Goal: Task Accomplishment & Management: Manage account settings

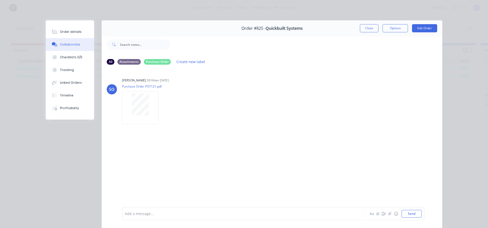
scroll to position [0, 438]
click at [368, 27] on button "Close" at bounding box center [369, 28] width 19 height 8
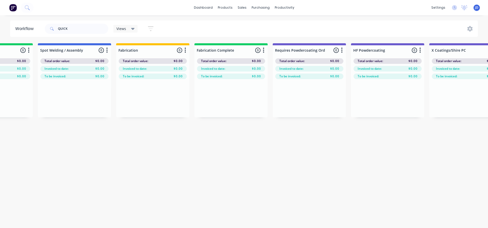
scroll to position [0, 1868]
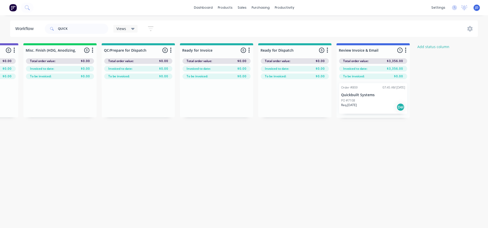
drag, startPoint x: 133, startPoint y: 159, endPoint x: 282, endPoint y: 142, distance: 149.8
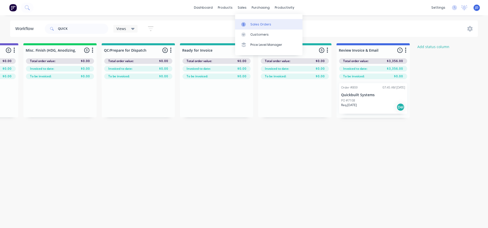
click at [249, 23] on div at bounding box center [245, 24] width 8 height 5
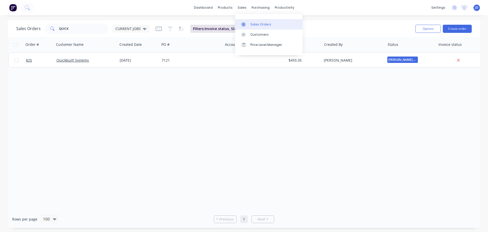
click at [255, 26] on div "Sales Orders" at bounding box center [261, 24] width 21 height 5
click at [0, 26] on div "Sales Orders QUICK CURRENT JOBS Filters: Invoice status, Status Reset Options C…" at bounding box center [244, 123] width 488 height 207
type input "BOSS"
click at [128, 33] on div "Sales Orders BOSS CURRENT JOBS" at bounding box center [82, 29] width 133 height 10
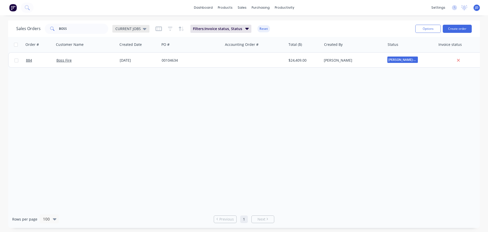
drag, startPoint x: 132, startPoint y: 27, endPoint x: 133, endPoint y: 30, distance: 3.0
click at [133, 27] on span "CURRENT JOBS" at bounding box center [127, 28] width 25 height 5
click at [129, 93] on button "September" at bounding box center [143, 93] width 58 height 6
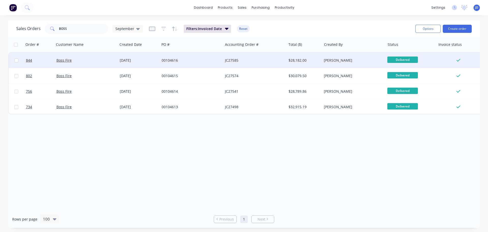
click at [165, 61] on div "00104616" at bounding box center [190, 60] width 56 height 5
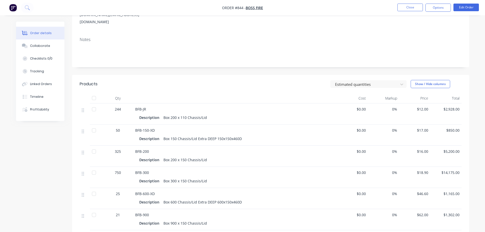
scroll to position [102, 0]
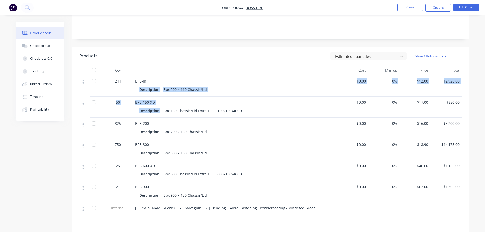
drag, startPoint x: 163, startPoint y: 99, endPoint x: 135, endPoint y: 87, distance: 30.6
click at [135, 87] on div "244 BFB-JR Description Box 200 x 110 Chassis/Lid $0.00 0% $12.00 $2,928.00 50 B…" at bounding box center [271, 145] width 382 height 140
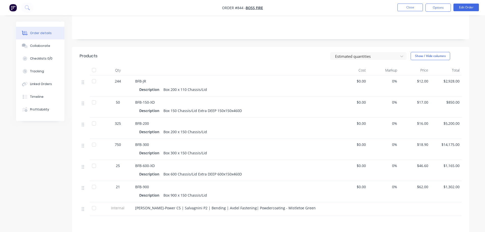
click at [274, 107] on div "Description Box 150 Chassis/Lid Extra DEEP 150x150x460D" at bounding box center [234, 110] width 191 height 7
drag, startPoint x: 148, startPoint y: 159, endPoint x: 143, endPoint y: 159, distance: 4.3
click at [143, 163] on span "BFB-600-XD" at bounding box center [145, 165] width 20 height 5
click at [177, 170] on div "Box 600 Chassis/Lid Extra DEEP 600x150x460D" at bounding box center [202, 173] width 82 height 7
drag, startPoint x: 152, startPoint y: 161, endPoint x: 124, endPoint y: 157, distance: 28.0
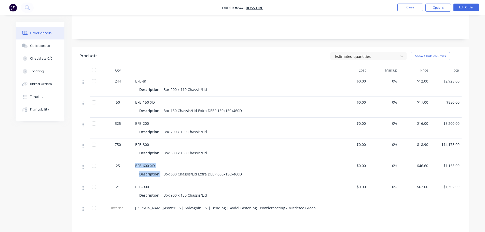
click at [119, 160] on div "25 BFB-600-XD Description Box 600 Chassis/Lid Extra DEEP 600x150x460D $0.00 0% …" at bounding box center [271, 170] width 382 height 21
click at [176, 163] on div "BFB-600-XD" at bounding box center [234, 165] width 199 height 5
drag, startPoint x: 210, startPoint y: 177, endPoint x: 207, endPoint y: 175, distance: 4.0
click at [207, 181] on div "BFB-900 Description Box 900 x 150 Chassis/Lid" at bounding box center [234, 191] width 203 height 21
click at [203, 170] on div "Box 600 Chassis/Lid Extra DEEP 600x150x460D" at bounding box center [202, 173] width 82 height 7
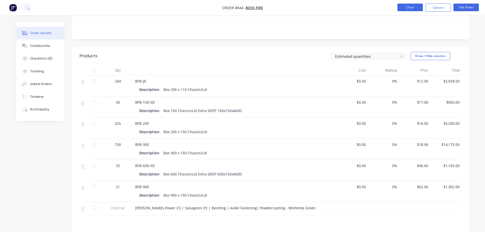
click at [401, 9] on button "Close" at bounding box center [409, 8] width 25 height 8
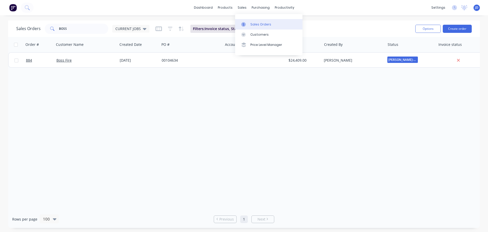
click at [254, 23] on div "Sales Orders" at bounding box center [261, 24] width 21 height 5
drag, startPoint x: 72, startPoint y: 24, endPoint x: 0, endPoint y: 19, distance: 72.7
click at [0, 25] on div "Sales Orders BOSS CURRENT JOBS Filters: Invoice status, Status Reset Options Cr…" at bounding box center [244, 123] width 488 height 207
type input "EBET"
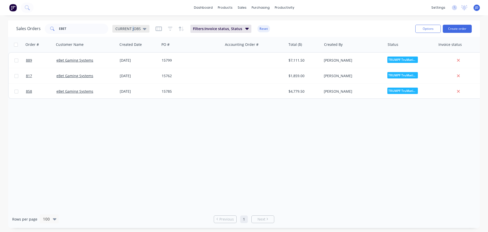
click at [131, 28] on span "CURRENT JOBS" at bounding box center [127, 28] width 25 height 5
click at [132, 93] on button "September" at bounding box center [143, 93] width 58 height 6
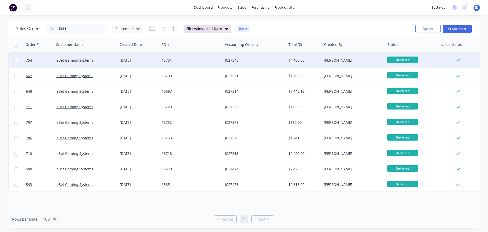
click at [187, 60] on div "15734" at bounding box center [190, 60] width 56 height 5
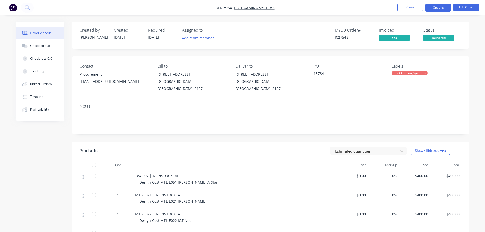
click at [427, 6] on button "Options" at bounding box center [437, 8] width 25 height 8
click at [420, 5] on button "Close" at bounding box center [409, 8] width 25 height 8
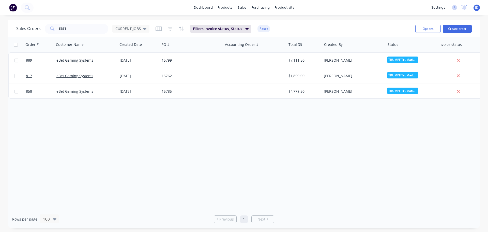
click at [134, 34] on div "Sales Orders EBET CURRENT JOBS Filters: Invoice status, Status Reset" at bounding box center [213, 28] width 395 height 12
click at [133, 31] on span "CURRENT JOBS" at bounding box center [127, 28] width 25 height 5
click at [132, 91] on button "September" at bounding box center [143, 93] width 58 height 6
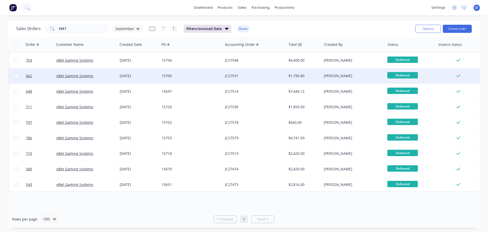
click at [177, 74] on div "15700" at bounding box center [190, 75] width 56 height 5
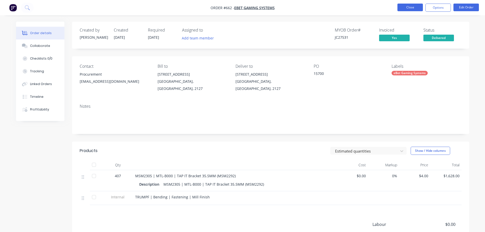
click at [412, 7] on button "Close" at bounding box center [409, 8] width 25 height 8
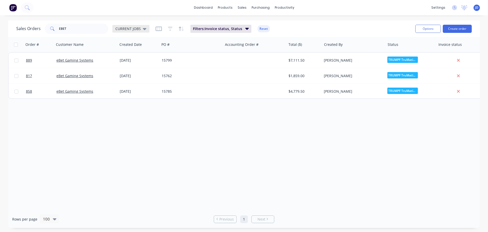
click at [127, 28] on span "CURRENT JOBS" at bounding box center [127, 28] width 25 height 5
drag, startPoint x: 128, startPoint y: 37, endPoint x: 127, endPoint y: 90, distance: 53.2
click at [127, 90] on button "September" at bounding box center [143, 93] width 58 height 6
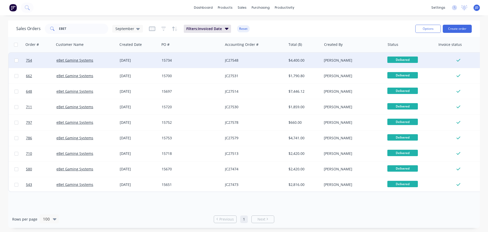
click at [198, 61] on div "15734" at bounding box center [190, 60] width 56 height 5
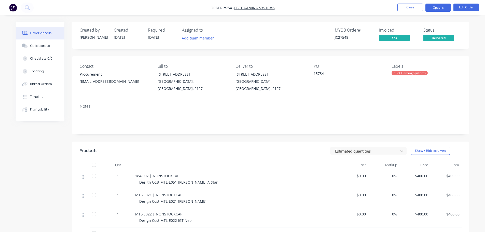
click at [442, 9] on button "Options" at bounding box center [437, 8] width 25 height 8
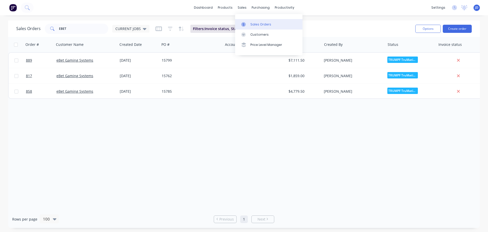
click at [243, 27] on link "Sales Orders" at bounding box center [268, 24] width 67 height 10
click at [246, 24] on div at bounding box center [245, 24] width 8 height 5
click at [140, 167] on div "Order # Customer Name Created Date PO # Accounting Order # Total ($) Created By…" at bounding box center [244, 123] width 472 height 173
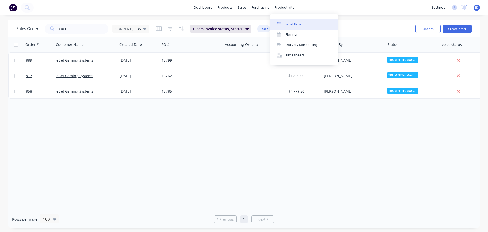
click at [287, 24] on div "Workflow" at bounding box center [293, 24] width 15 height 5
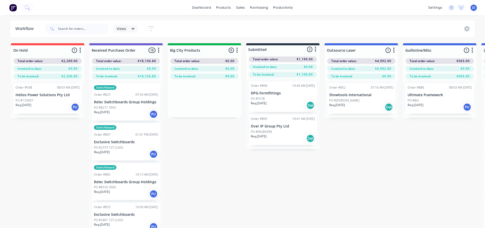
scroll to position [13, 0]
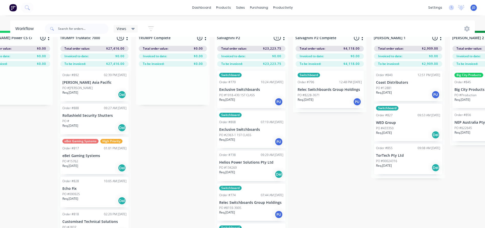
drag, startPoint x: 279, startPoint y: 173, endPoint x: 359, endPoint y: 155, distance: 81.8
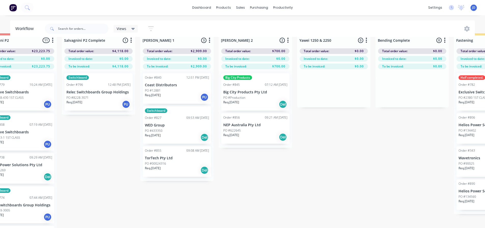
drag, startPoint x: 154, startPoint y: 158, endPoint x: 212, endPoint y: 149, distance: 59.0
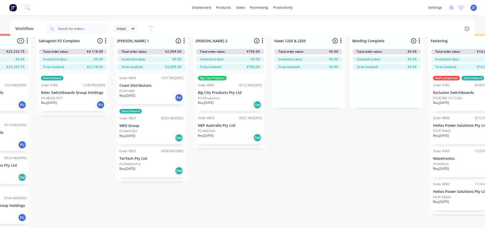
scroll to position [9, 857]
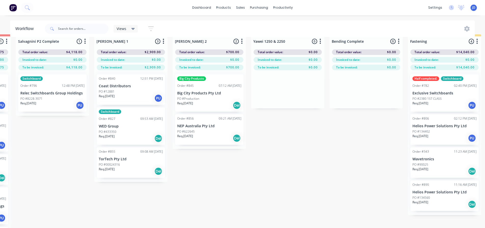
drag, startPoint x: 228, startPoint y: 183, endPoint x: 282, endPoint y: 169, distance: 55.8
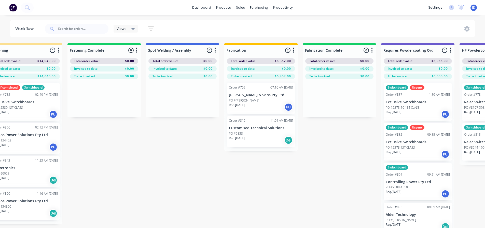
drag, startPoint x: 298, startPoint y: 163, endPoint x: 350, endPoint y: 157, distance: 52.2
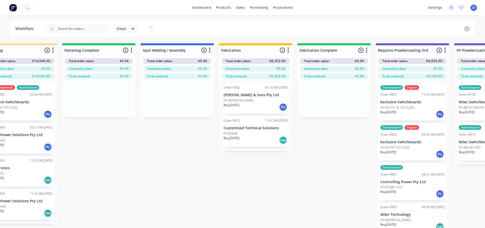
scroll to position [0, 1704]
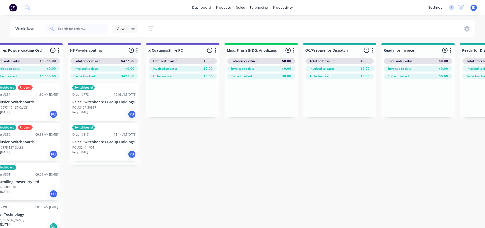
drag, startPoint x: 148, startPoint y: 211, endPoint x: 241, endPoint y: 191, distance: 95.7
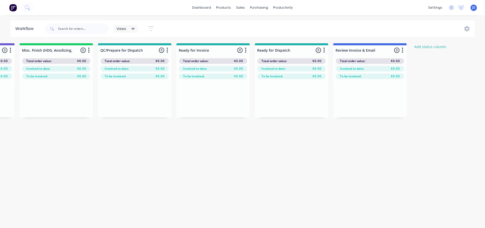
drag, startPoint x: 163, startPoint y: 187, endPoint x: 233, endPoint y: 176, distance: 71.3
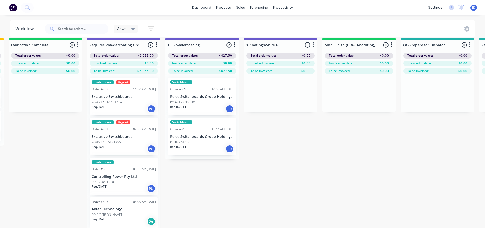
drag, startPoint x: 310, startPoint y: 180, endPoint x: 254, endPoint y: 170, distance: 57.0
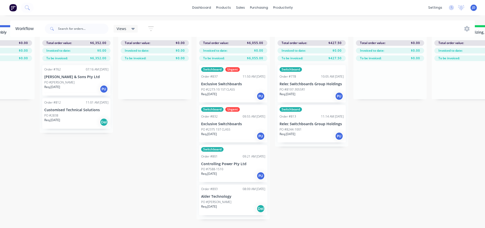
scroll to position [10, 1460]
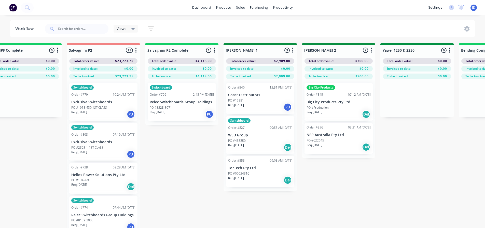
drag, startPoint x: 86, startPoint y: 181, endPoint x: 83, endPoint y: 177, distance: 5.6
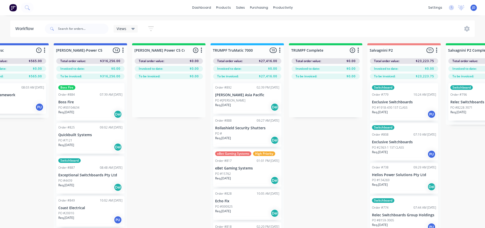
scroll to position [0, 284]
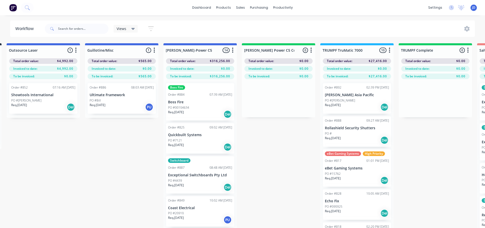
drag, startPoint x: 366, startPoint y: 210, endPoint x: 357, endPoint y: 200, distance: 13.1
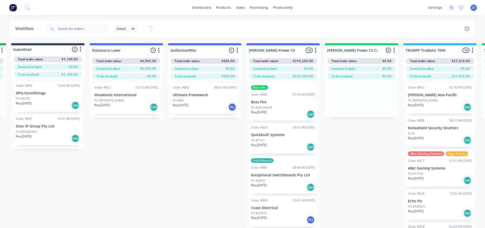
drag, startPoint x: 149, startPoint y: 169, endPoint x: 143, endPoint y: 166, distance: 6.6
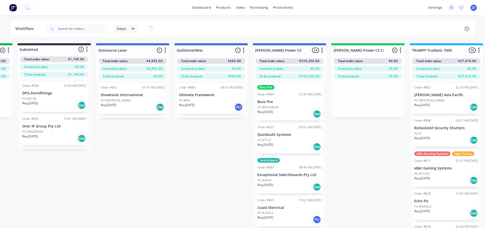
scroll to position [0, 0]
click at [298, 99] on div "Boss Fire Order #884 07:39 AM [DATE] Boss Fire PO #00104634 Req. [DATE] Del" at bounding box center [289, 101] width 68 height 37
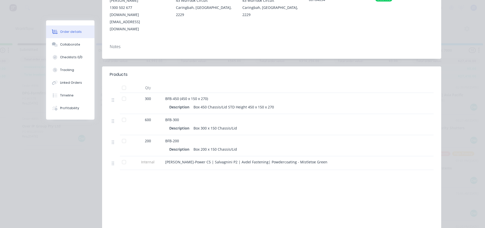
scroll to position [102, 0]
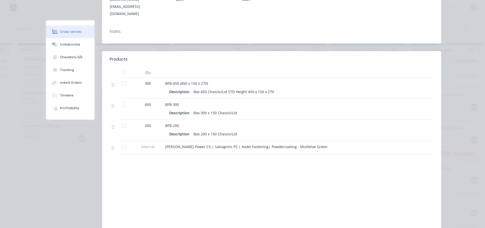
click at [189, 120] on div "BFB-200 Description Box 200 x 150 Chassis/Lid" at bounding box center [264, 130] width 203 height 21
click at [81, 42] on button "Collaborate" at bounding box center [70, 44] width 48 height 13
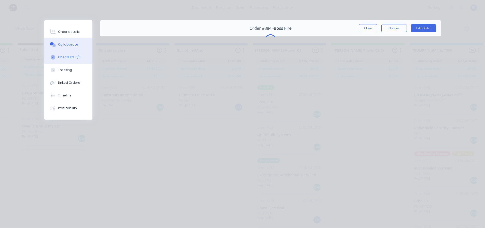
scroll to position [0, 0]
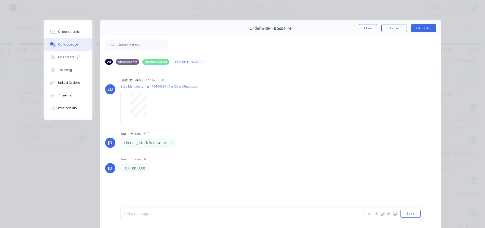
click at [136, 211] on div at bounding box center [234, 213] width 223 height 5
click at [148, 165] on div "150 lids 300s Labels Edit Delete" at bounding box center [199, 168] width 159 height 10
click at [152, 170] on icon "button" at bounding box center [152, 168] width 1 height 5
click at [0, 0] on button "Edit" at bounding box center [0, 0] width 0 height 0
click at [181, 213] on div "150 lids 300s" at bounding box center [234, 213] width 223 height 5
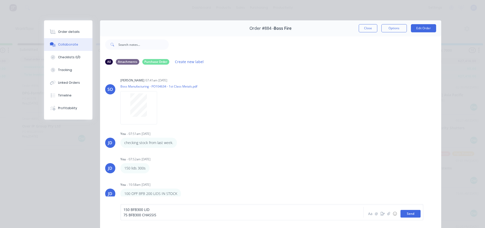
click at [406, 215] on button "Send" at bounding box center [410, 214] width 20 height 8
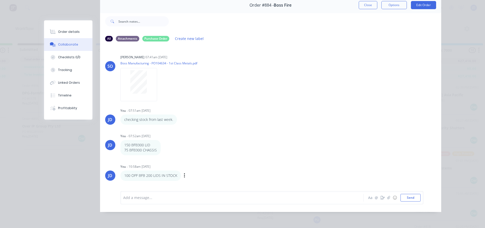
scroll to position [27, 0]
drag, startPoint x: 178, startPoint y: 173, endPoint x: 183, endPoint y: 171, distance: 5.3
click at [180, 172] on div "100 OFF BFB 200 LIDS IN STOCK Labels Edit Delete" at bounding box center [199, 175] width 159 height 10
click at [183, 171] on div "100 OFF BFB 200 LIDS IN STOCK Labels Edit Delete" at bounding box center [199, 175] width 159 height 10
click at [183, 172] on div "Labels Edit Delete" at bounding box center [184, 175] width 3 height 7
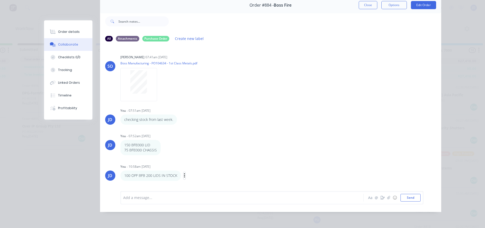
click at [184, 173] on icon "button" at bounding box center [184, 175] width 1 height 5
click at [202, 169] on button "Edit" at bounding box center [203, 173] width 32 height 8
drag, startPoint x: 180, startPoint y: 197, endPoint x: 159, endPoint y: 195, distance: 21.5
click at [159, 195] on div "100 OFF BFB 200 LIDS IN STOCK" at bounding box center [234, 197] width 223 height 5
click at [164, 170] on div "100 OFF BFB 200 LIDS Labels Edit Delete" at bounding box center [199, 175] width 159 height 10
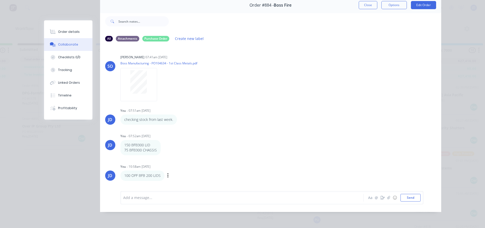
click at [164, 174] on div "100 OFF BFB 200 LIDS Labels Edit Delete" at bounding box center [199, 175] width 159 height 10
click at [167, 173] on icon "button" at bounding box center [167, 175] width 1 height 5
click at [180, 172] on button "Edit" at bounding box center [186, 173] width 32 height 8
drag, startPoint x: 136, startPoint y: 198, endPoint x: 129, endPoint y: 195, distance: 7.6
click at [129, 195] on span "100 OFF BFB 200 LIDS" at bounding box center [141, 197] width 36 height 5
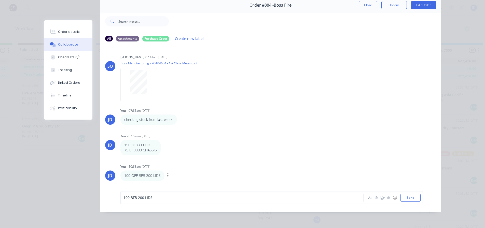
click at [136, 197] on span "100 BFB 200 LIDS" at bounding box center [137, 197] width 29 height 5
click at [157, 200] on div "100 BFB200 LIDS" at bounding box center [234, 197] width 223 height 5
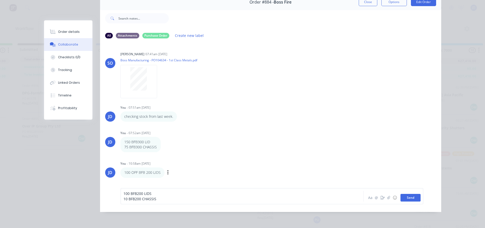
click at [408, 201] on button "Send" at bounding box center [410, 198] width 20 height 8
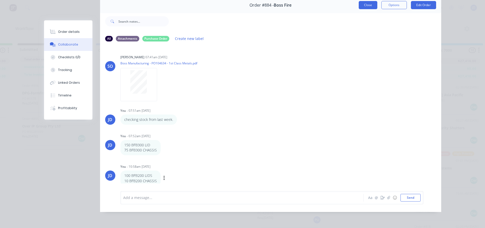
click at [361, 5] on button "Close" at bounding box center [367, 5] width 19 height 8
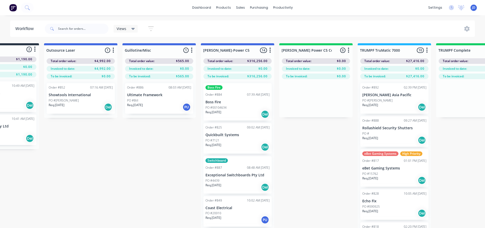
scroll to position [0, 326]
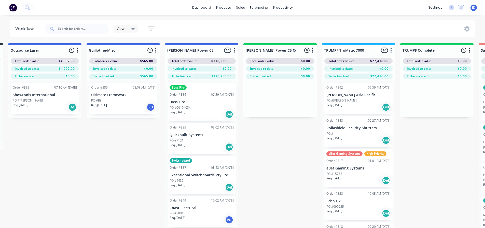
drag, startPoint x: 118, startPoint y: 186, endPoint x: 160, endPoint y: 181, distance: 42.0
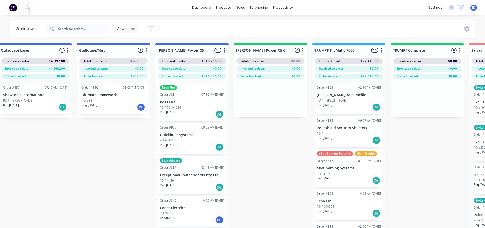
click at [173, 109] on p "PO #00104634" at bounding box center [170, 107] width 21 height 5
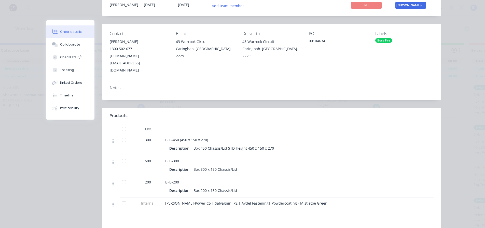
scroll to position [51, 0]
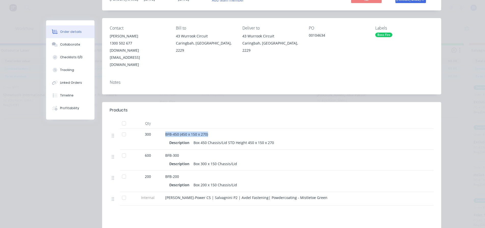
drag, startPoint x: 154, startPoint y: 120, endPoint x: 209, endPoint y: 120, distance: 55.5
click at [207, 128] on div "300 BFB-450 (450 x 150 x 270) Description Box 450 Chassis/Lid STD Height 450 x …" at bounding box center [272, 138] width 324 height 21
drag, startPoint x: 255, startPoint y: 126, endPoint x: 253, endPoint y: 127, distance: 3.1
click at [255, 139] on div "Box 450 Chassis/Lid STD Height 450 x 150 x 270" at bounding box center [233, 142] width 84 height 7
drag, startPoint x: 250, startPoint y: 130, endPoint x: 239, endPoint y: 129, distance: 11.5
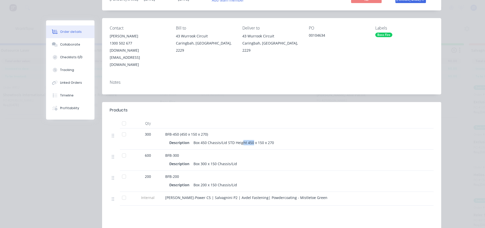
click at [239, 139] on div "Box 450 Chassis/Lid STD Height 450 x 150 x 270" at bounding box center [233, 142] width 84 height 7
click at [256, 139] on div "Box 450 Chassis/Lid STD Height 450 x 150 x 270" at bounding box center [233, 142] width 84 height 7
click at [76, 46] on div "Collaborate" at bounding box center [70, 44] width 20 height 5
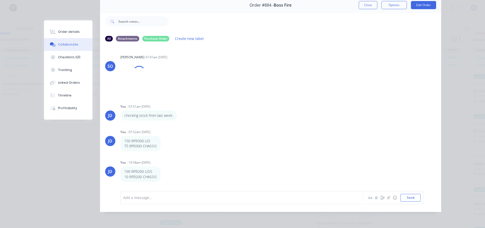
scroll to position [22, 326]
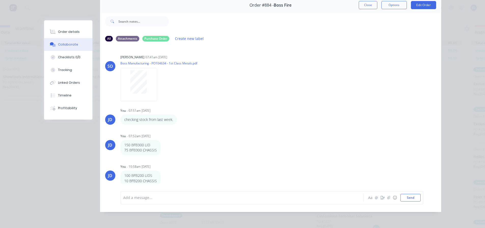
click at [145, 198] on div at bounding box center [234, 197] width 223 height 5
click at [70, 32] on div "Order details" at bounding box center [69, 32] width 22 height 5
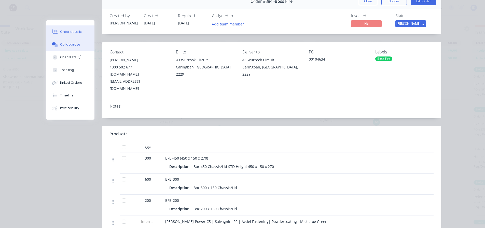
click at [68, 42] on button "Collaborate" at bounding box center [70, 44] width 48 height 13
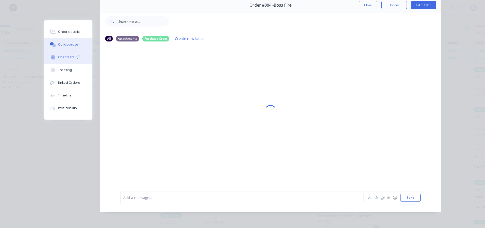
scroll to position [0, 0]
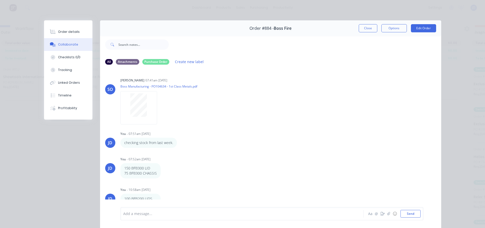
click at [155, 210] on div "Add a message... Aa @ ☺ Send" at bounding box center [271, 213] width 303 height 13
drag, startPoint x: 163, startPoint y: 209, endPoint x: 163, endPoint y: 215, distance: 6.6
click at [163, 214] on div "Add a message... Aa @ ☺ Send" at bounding box center [271, 213] width 303 height 13
click at [184, 210] on div "9 SHEETS OF STRAPS" at bounding box center [234, 214] width 223 height 8
click at [170, 217] on div "9 SHEETS OF STRAPS Aa @ ☺ Send" at bounding box center [271, 213] width 303 height 13
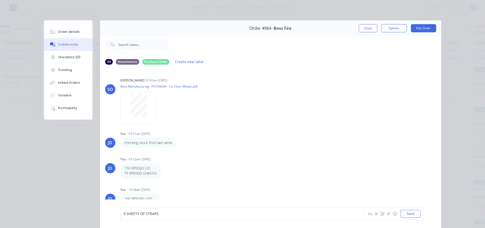
click at [170, 213] on div "9 SHEETS OF STRAPS" at bounding box center [234, 213] width 223 height 5
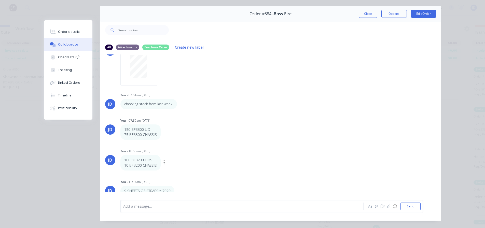
scroll to position [27, 0]
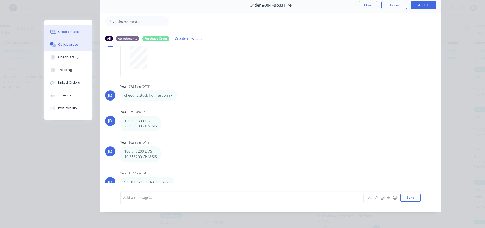
click at [64, 33] on div "Order details" at bounding box center [69, 32] width 22 height 5
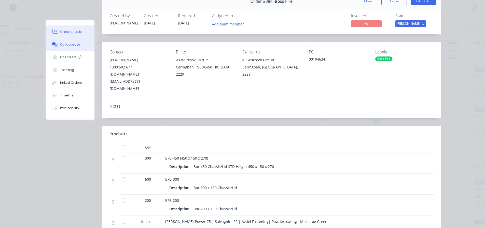
click at [69, 46] on div "Collaborate" at bounding box center [70, 44] width 20 height 5
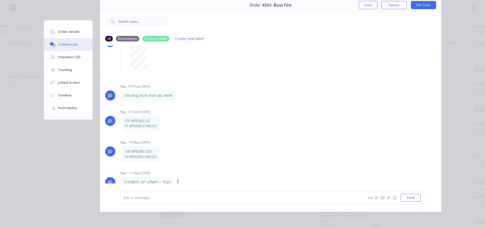
click at [177, 180] on icon "button" at bounding box center [177, 182] width 1 height 5
click at [190, 169] on button "Edit" at bounding box center [196, 173] width 32 height 8
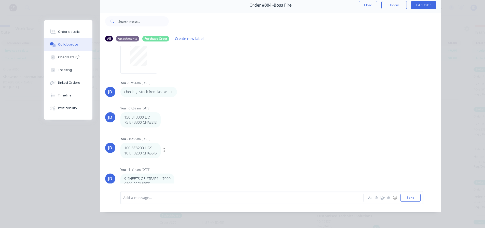
scroll to position [30, 0]
click at [214, 199] on div at bounding box center [234, 197] width 223 height 5
click at [372, 4] on button "Close" at bounding box center [367, 5] width 19 height 8
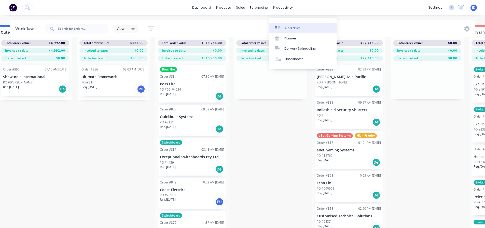
click at [292, 26] on div "Workflow" at bounding box center [291, 28] width 15 height 5
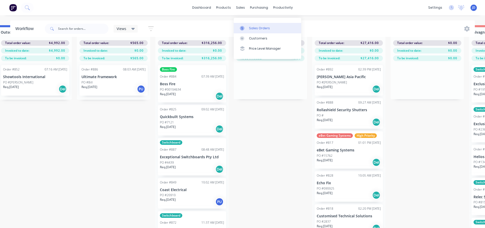
click at [244, 26] on icon at bounding box center [242, 28] width 5 height 5
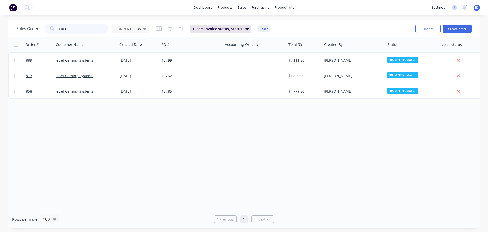
drag, startPoint x: 21, startPoint y: 12, endPoint x: 0, endPoint y: -22, distance: 39.5
click at [0, 0] on html "dashboard products sales purchasing productivity dashboard products Product Cat…" at bounding box center [244, 116] width 488 height 232
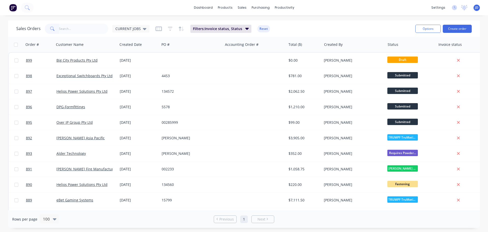
click at [139, 34] on div "Sales Orders CURRENT JOBS" at bounding box center [82, 29] width 133 height 10
click at [137, 28] on span "CURRENT JOBS" at bounding box center [127, 28] width 25 height 5
click at [136, 90] on div "September edit" at bounding box center [148, 92] width 68 height 10
click at [131, 93] on button "September" at bounding box center [143, 93] width 58 height 6
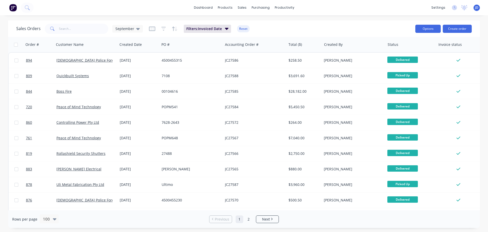
click at [425, 28] on button "Options" at bounding box center [428, 29] width 25 height 8
click at [401, 64] on div "Export" at bounding box center [413, 61] width 47 height 7
click at [86, 28] on input "text" at bounding box center [84, 29] width 50 height 10
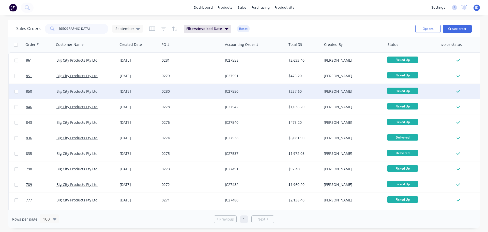
scroll to position [15, 0]
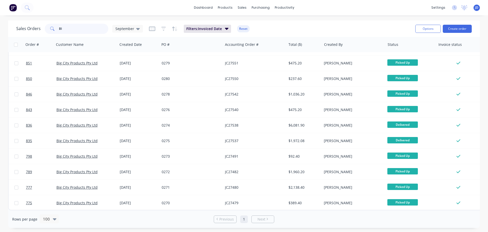
type input "B"
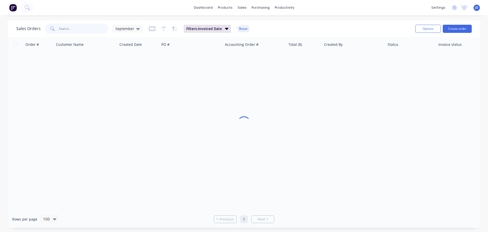
scroll to position [0, 0]
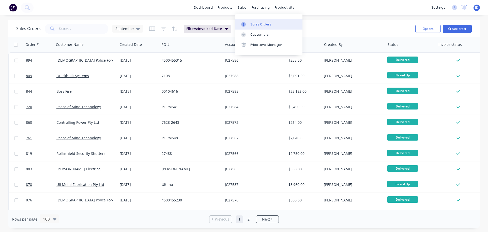
click at [264, 24] on div "Sales Orders" at bounding box center [261, 24] width 21 height 5
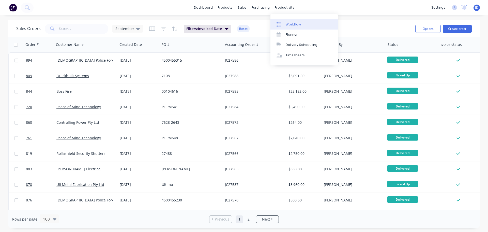
click at [285, 30] on link "Planner" at bounding box center [304, 35] width 67 height 10
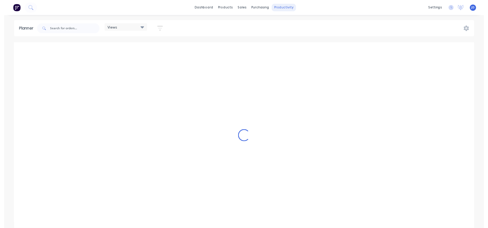
scroll to position [0, 896]
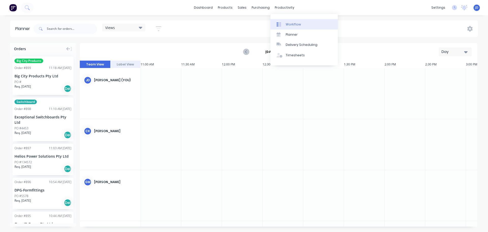
click at [286, 21] on link "Workflow" at bounding box center [304, 24] width 67 height 10
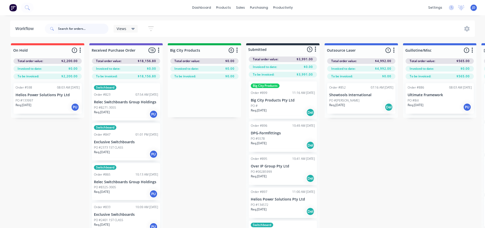
drag, startPoint x: 75, startPoint y: 30, endPoint x: 78, endPoint y: 22, distance: 8.8
click at [75, 30] on input "text" at bounding box center [83, 29] width 50 height 10
type input "3059"
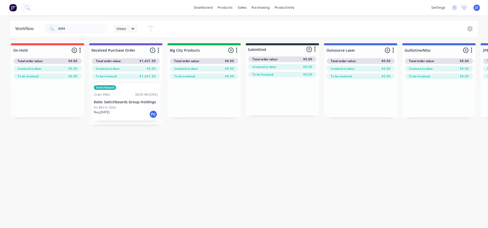
click at [124, 112] on div "Req. [DATE] PU" at bounding box center [126, 114] width 64 height 9
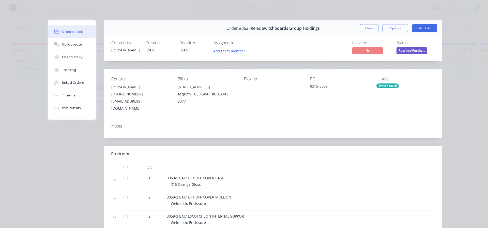
drag, startPoint x: 370, startPoint y: 27, endPoint x: 374, endPoint y: 24, distance: 4.9
click at [370, 27] on button "Close" at bounding box center [369, 28] width 19 height 8
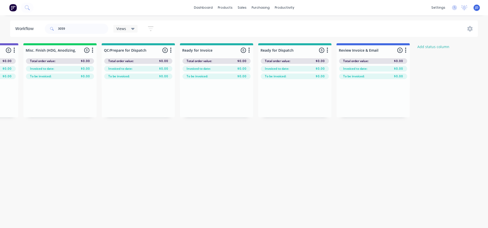
drag, startPoint x: 245, startPoint y: 165, endPoint x: 372, endPoint y: 167, distance: 127.0
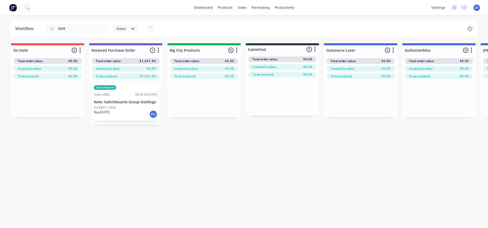
drag, startPoint x: 422, startPoint y: 173, endPoint x: 269, endPoint y: 153, distance: 155.0
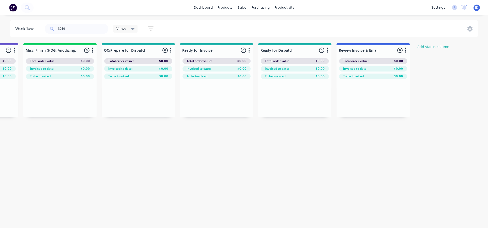
drag, startPoint x: 93, startPoint y: 154, endPoint x: 358, endPoint y: 188, distance: 267.0
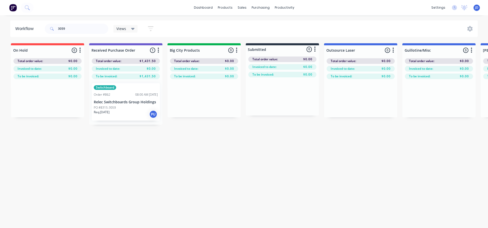
drag, startPoint x: 371, startPoint y: 189, endPoint x: 273, endPoint y: 165, distance: 100.4
drag, startPoint x: 145, startPoint y: 190, endPoint x: 148, endPoint y: 191, distance: 3.8
click at [148, 191] on div "Workflow 3059 Views Save new view None (Default) edit [PERSON_NAME]'s edit [PER…" at bounding box center [244, 118] width 488 height 197
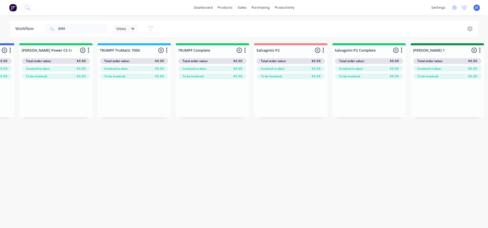
drag, startPoint x: 111, startPoint y: 180, endPoint x: 155, endPoint y: 181, distance: 43.2
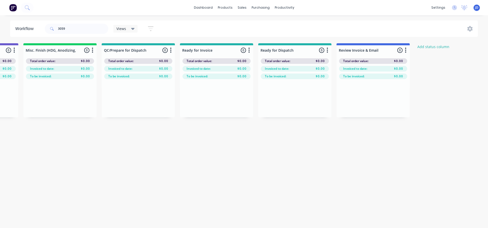
drag, startPoint x: 169, startPoint y: 162, endPoint x: 340, endPoint y: 169, distance: 170.3
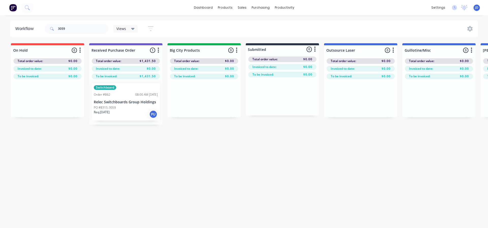
drag, startPoint x: 378, startPoint y: 163, endPoint x: 158, endPoint y: 93, distance: 231.1
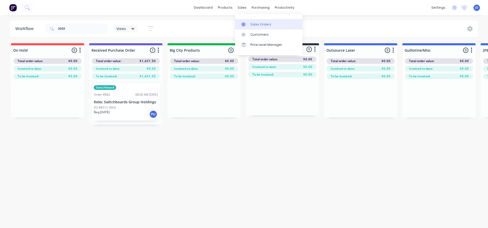
click at [249, 22] on div at bounding box center [245, 24] width 8 height 5
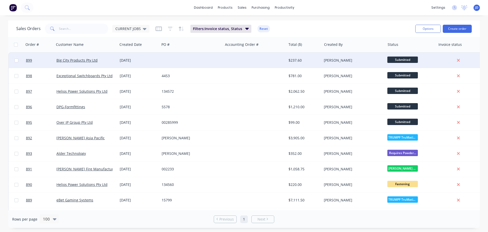
click at [399, 59] on span "Submitted" at bounding box center [403, 59] width 31 height 6
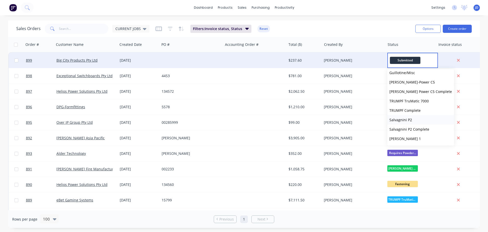
scroll to position [51, 0]
click at [432, 101] on button "TRUMPF TruMatic 7000" at bounding box center [421, 100] width 67 height 9
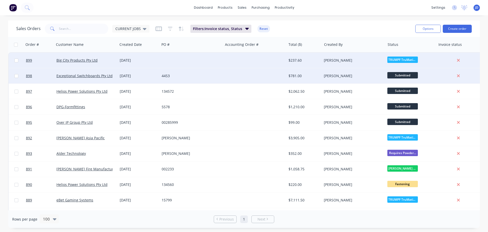
click at [400, 77] on span "Submitted" at bounding box center [403, 75] width 31 height 6
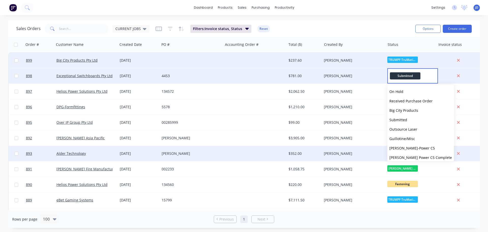
click at [409, 150] on span "[PERSON_NAME]-Power C5" at bounding box center [413, 147] width 46 height 5
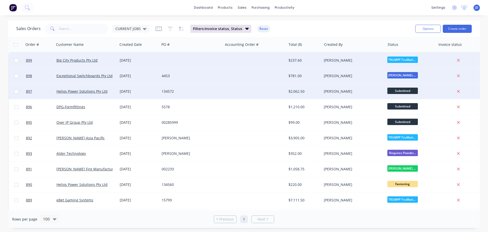
click at [410, 92] on span "Submitted" at bounding box center [403, 91] width 31 height 6
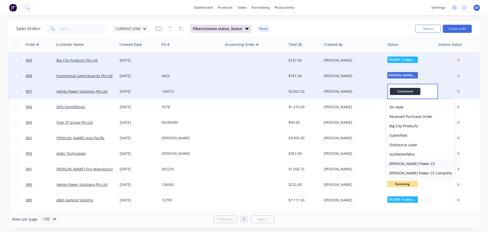
click at [410, 166] on button "[PERSON_NAME]-Power C5" at bounding box center [421, 163] width 67 height 9
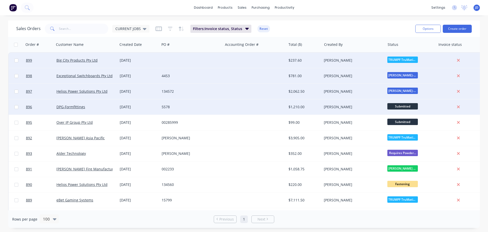
click at [402, 108] on span "Submitted" at bounding box center [403, 106] width 31 height 6
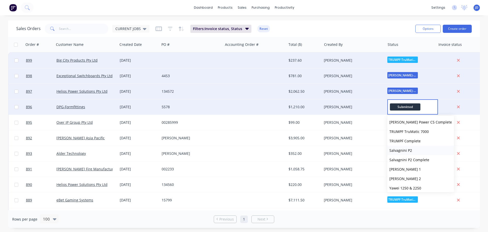
scroll to position [76, 0]
click at [431, 121] on button "TRUMPF TruMatic 7000" at bounding box center [421, 121] width 67 height 9
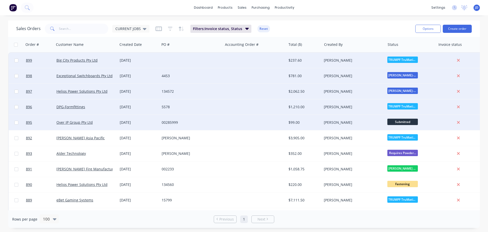
click at [398, 123] on span "Submitted" at bounding box center [403, 122] width 31 height 6
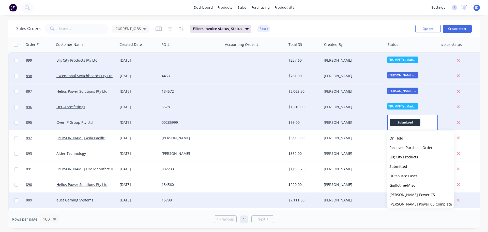
click at [413, 193] on button "[PERSON_NAME]-Power C5" at bounding box center [421, 194] width 67 height 9
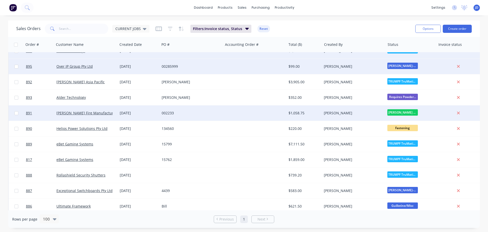
scroll to position [102, 0]
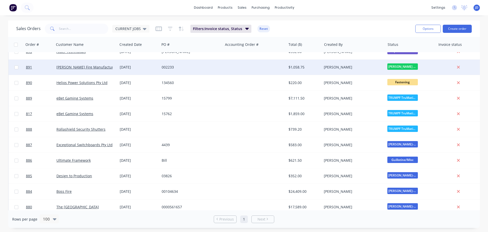
click at [415, 66] on span "[PERSON_NAME] Power C5 C..." at bounding box center [403, 66] width 31 height 6
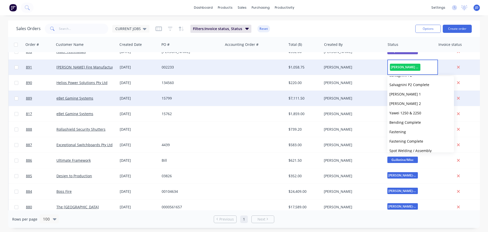
click at [418, 95] on button "[PERSON_NAME] 1" at bounding box center [421, 93] width 67 height 9
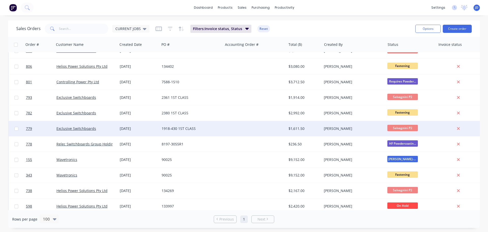
scroll to position [1055, 0]
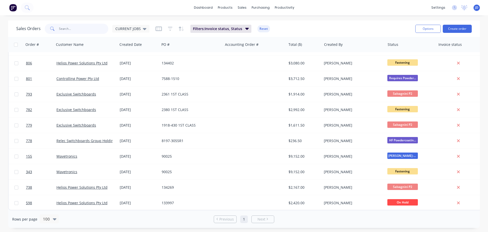
click at [84, 32] on input "text" at bounding box center [84, 29] width 50 height 10
type input "EXC"
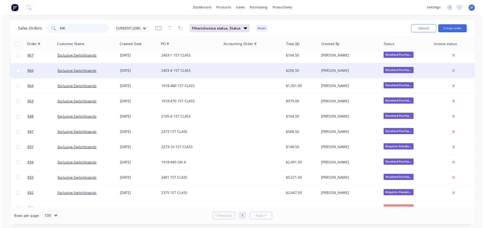
scroll to position [102, 0]
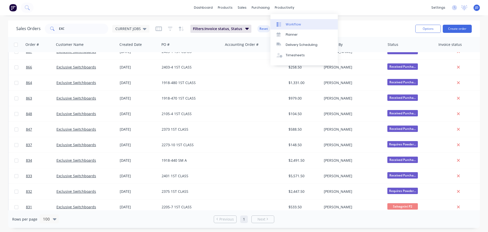
click at [290, 23] on div "Workflow" at bounding box center [293, 24] width 15 height 5
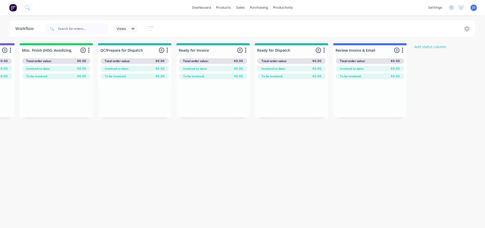
drag, startPoint x: 284, startPoint y: 165, endPoint x: 354, endPoint y: 162, distance: 70.0
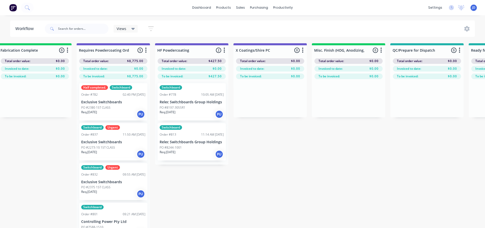
drag, startPoint x: 228, startPoint y: 161, endPoint x: 185, endPoint y: 155, distance: 43.0
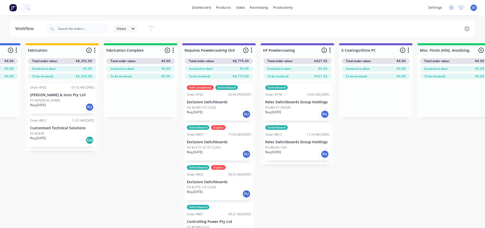
scroll to position [0, 1473]
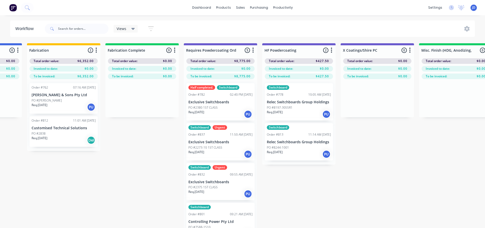
drag, startPoint x: 356, startPoint y: 193, endPoint x: 352, endPoint y: 190, distance: 4.7
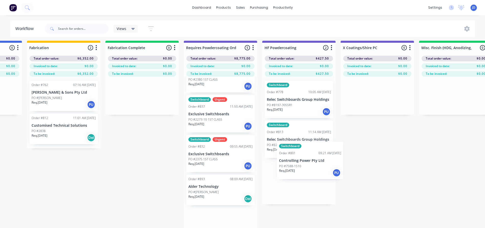
scroll to position [3, 1473]
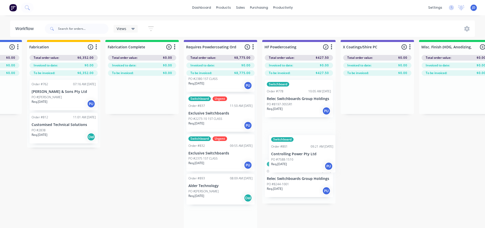
drag, startPoint x: 286, startPoint y: 185, endPoint x: 308, endPoint y: 158, distance: 34.9
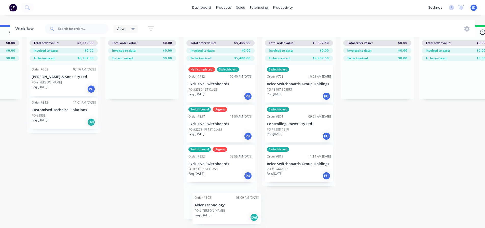
scroll to position [22, 1473]
drag, startPoint x: 225, startPoint y: 201, endPoint x: 231, endPoint y: 188, distance: 14.0
click at [232, 188] on div "Half completed. Switchboard Order #782 02:40 PM [DATE] Exclusive Switchboards P…" at bounding box center [220, 140] width 73 height 158
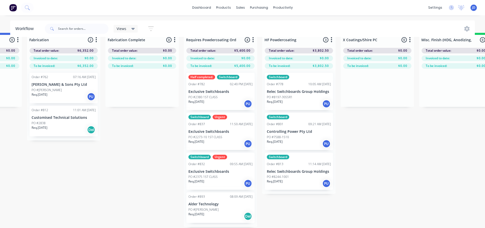
scroll to position [0, 1473]
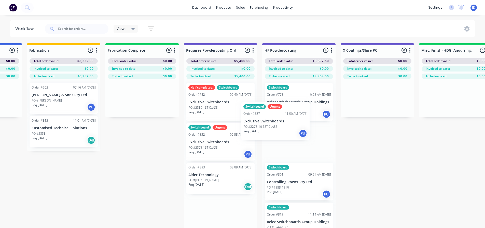
drag, startPoint x: 281, startPoint y: 135, endPoint x: 304, endPoint y: 118, distance: 29.2
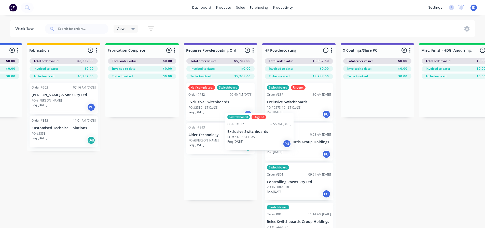
drag, startPoint x: 230, startPoint y: 153, endPoint x: 289, endPoint y: 134, distance: 61.7
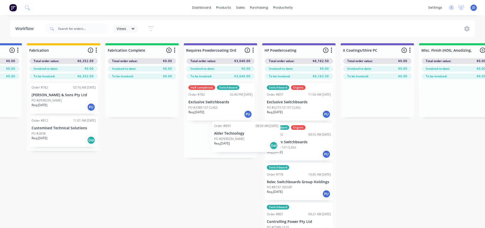
drag, startPoint x: 235, startPoint y: 143, endPoint x: 301, endPoint y: 128, distance: 68.5
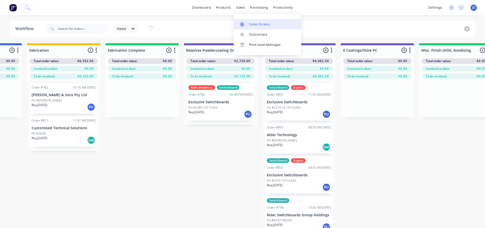
click at [255, 22] on div "Sales Orders" at bounding box center [259, 24] width 21 height 5
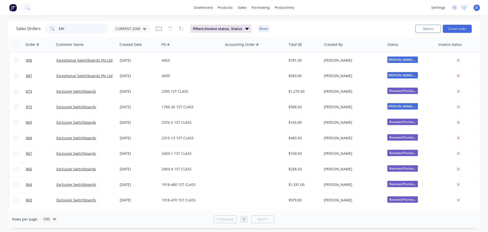
drag, startPoint x: 77, startPoint y: 28, endPoint x: 81, endPoint y: 24, distance: 5.8
click at [79, 26] on input "EXC" at bounding box center [84, 29] width 50 height 10
type input "EXCLUSIVE"
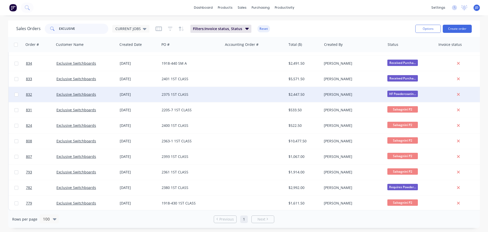
scroll to position [170, 0]
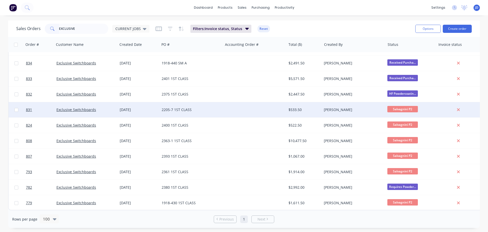
click at [404, 108] on span "Salvagnini P2" at bounding box center [403, 109] width 31 height 6
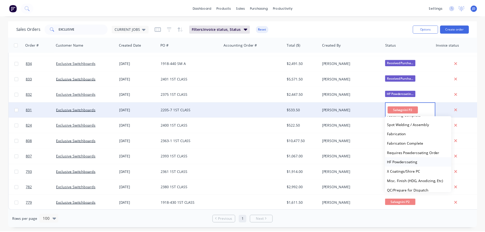
scroll to position [178, 0]
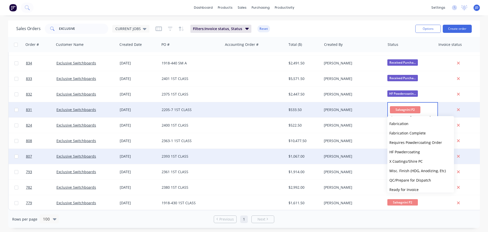
click at [434, 151] on button "HF Powdercoating" at bounding box center [421, 151] width 67 height 9
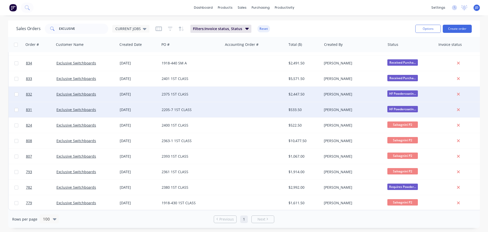
click at [356, 92] on div "[PERSON_NAME]" at bounding box center [352, 94] width 56 height 5
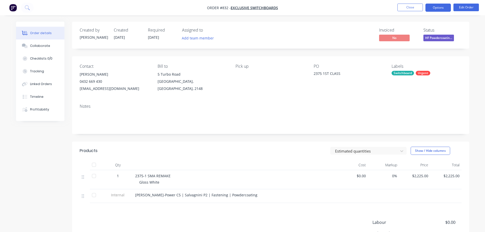
click at [449, 4] on button "Options" at bounding box center [437, 8] width 25 height 8
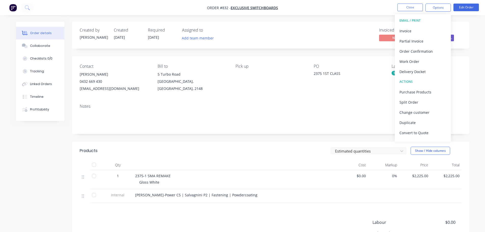
click at [422, 74] on div "Delivery Docket" at bounding box center [422, 71] width 47 height 7
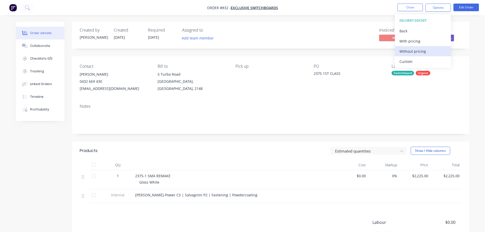
click at [427, 50] on div "Without pricing" at bounding box center [422, 51] width 47 height 7
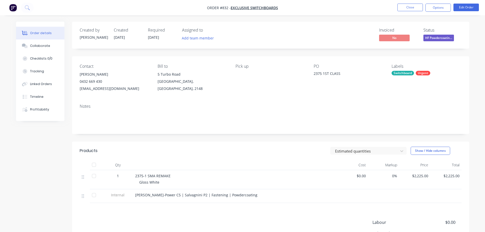
click at [328, 219] on div "Products Estimated quantities Show / Hide columns Qty Cost Markup Price Total 1…" at bounding box center [270, 213] width 397 height 144
click at [440, 6] on button "Options" at bounding box center [437, 8] width 25 height 8
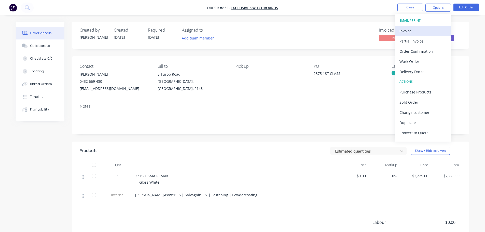
click at [424, 30] on div "Invoice" at bounding box center [422, 30] width 47 height 7
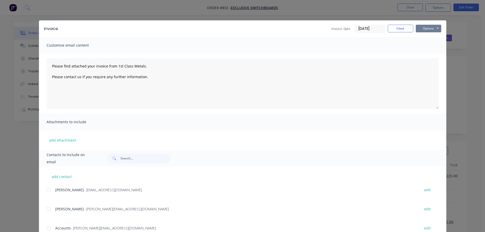
click at [425, 25] on button "Options" at bounding box center [427, 29] width 25 height 8
drag, startPoint x: 422, startPoint y: 47, endPoint x: 424, endPoint y: 46, distance: 2.6
click at [424, 46] on button "Print" at bounding box center [431, 46] width 33 height 8
drag, startPoint x: 400, startPoint y: 30, endPoint x: 423, endPoint y: 26, distance: 22.8
click at [425, 26] on div "Invoice date [DATE] Close Options Preview Print Email" at bounding box center [386, 29] width 110 height 8
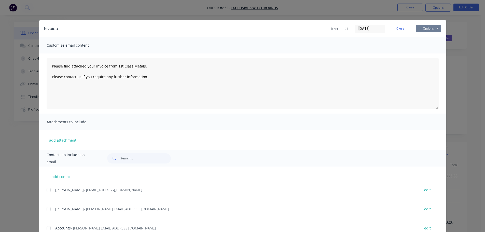
drag, startPoint x: 423, startPoint y: 26, endPoint x: 420, endPoint y: 30, distance: 4.7
click at [423, 26] on button "Options" at bounding box center [427, 29] width 25 height 8
type textarea "Please find attached your invoice from 1st Class Metals. Please contact us if y…"
click at [400, 27] on button "Close" at bounding box center [399, 29] width 25 height 8
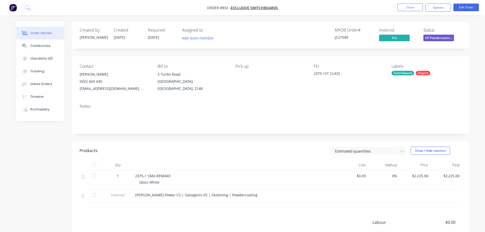
click at [430, 36] on span "HF Powdercoatin..." at bounding box center [438, 38] width 31 height 6
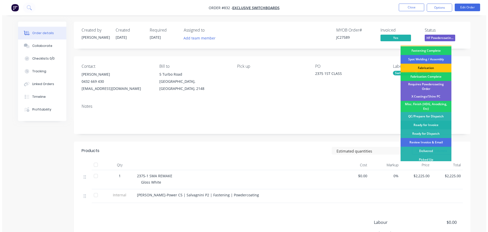
scroll to position [149, 0]
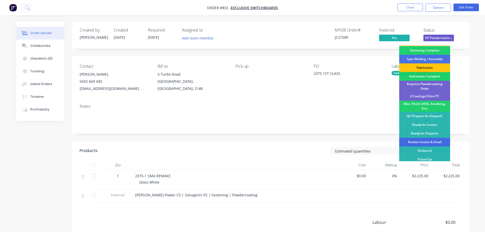
click at [432, 138] on div "Review Invoice & Email" at bounding box center [424, 142] width 51 height 9
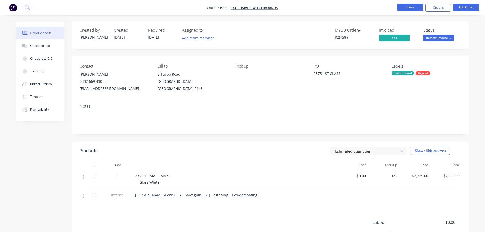
click at [415, 6] on button "Close" at bounding box center [409, 8] width 25 height 8
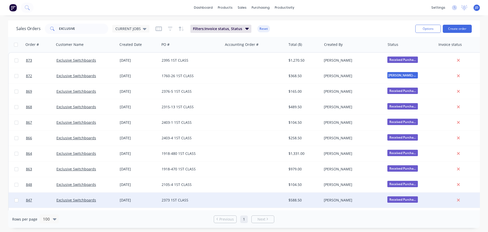
click at [154, 202] on div "[DATE]" at bounding box center [139, 199] width 38 height 5
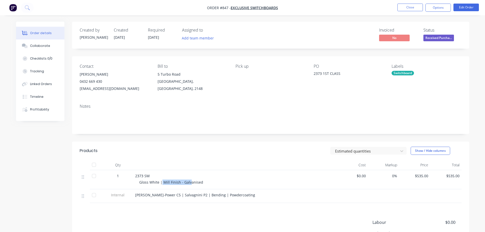
drag, startPoint x: 190, startPoint y: 186, endPoint x: 161, endPoint y: 183, distance: 28.7
click at [161, 184] on div "2373 SM Gloss White | Mill Finish - Galvanised" at bounding box center [234, 179] width 203 height 19
click at [198, 181] on span "Gloss White | Mill Finish - Galvanised" at bounding box center [171, 182] width 64 height 5
click at [403, 8] on button "Close" at bounding box center [409, 8] width 25 height 8
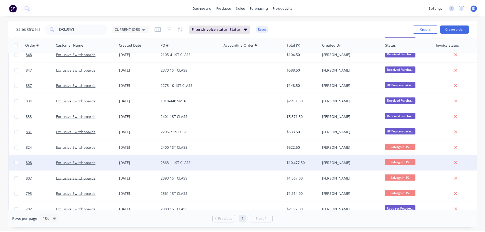
scroll to position [129, 0]
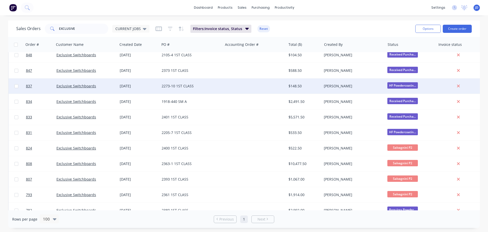
click at [223, 85] on div "2273-10 1ST CLASS" at bounding box center [191, 85] width 63 height 15
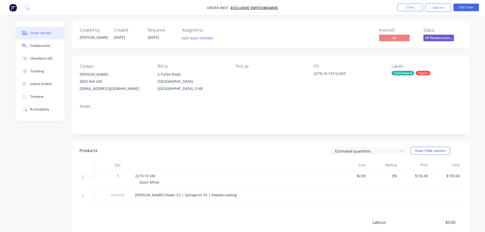
drag, startPoint x: 441, startPoint y: 10, endPoint x: 431, endPoint y: 13, distance: 10.1
click at [440, 11] on button "Options" at bounding box center [437, 8] width 25 height 8
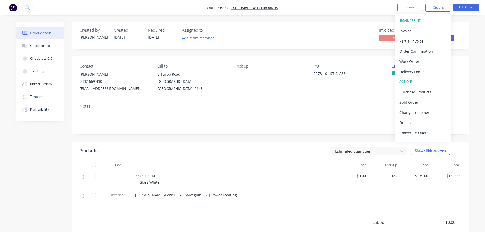
drag, startPoint x: 409, startPoint y: 70, endPoint x: 407, endPoint y: 67, distance: 4.0
click at [409, 70] on div "Delivery Docket" at bounding box center [422, 71] width 47 height 7
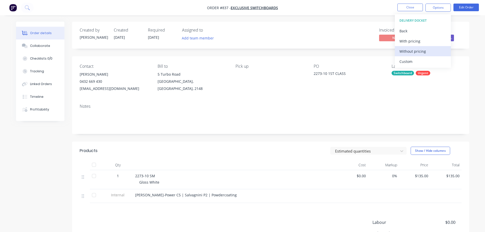
click at [412, 50] on div "Without pricing" at bounding box center [422, 51] width 47 height 7
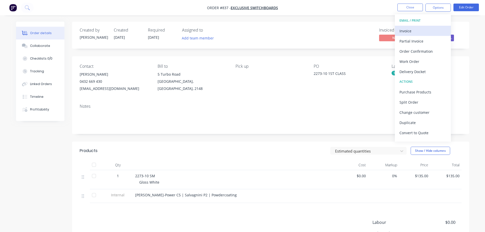
click at [401, 32] on div "Invoice" at bounding box center [422, 30] width 47 height 7
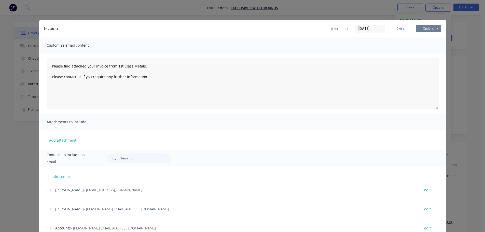
click at [415, 30] on button "Options" at bounding box center [427, 29] width 25 height 8
click at [423, 27] on button "Options" at bounding box center [427, 29] width 25 height 8
click at [425, 28] on button "Options" at bounding box center [427, 29] width 25 height 8
drag, startPoint x: 428, startPoint y: 40, endPoint x: 427, endPoint y: 44, distance: 4.1
click at [427, 44] on div "Preview Print Email" at bounding box center [431, 45] width 33 height 25
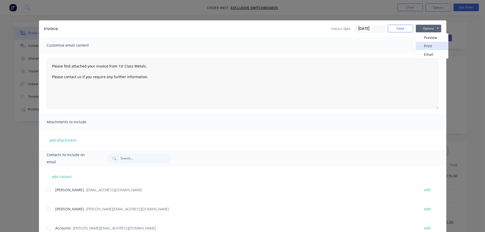
click at [427, 44] on button "Print" at bounding box center [431, 46] width 33 height 8
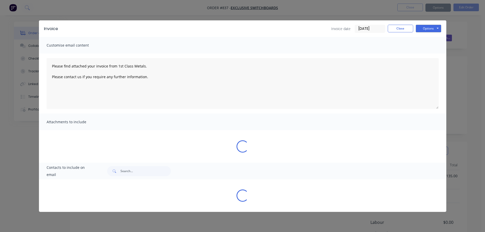
type textarea "Please find attached your invoice from 1st Class Metals. Please contact us if y…"
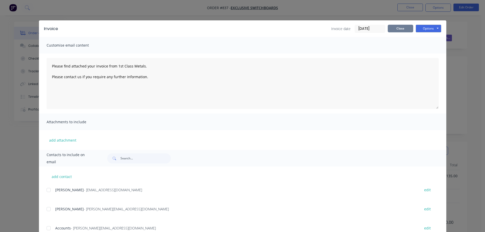
click at [406, 27] on button "Close" at bounding box center [399, 29] width 25 height 8
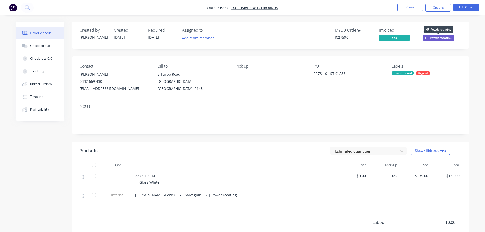
click at [431, 37] on span "HF Powdercoatin..." at bounding box center [438, 38] width 31 height 6
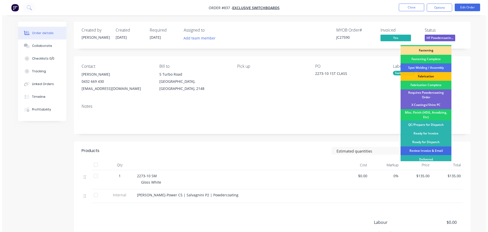
scroll to position [149, 0]
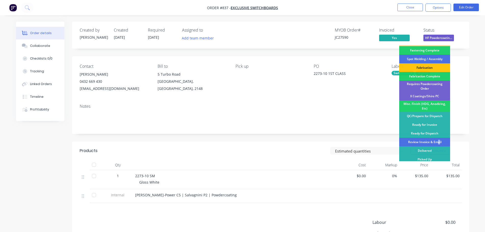
click at [438, 138] on div "Review Invoice & Email" at bounding box center [424, 142] width 51 height 9
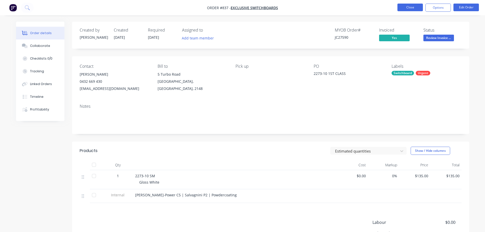
click at [412, 9] on button "Close" at bounding box center [409, 8] width 25 height 8
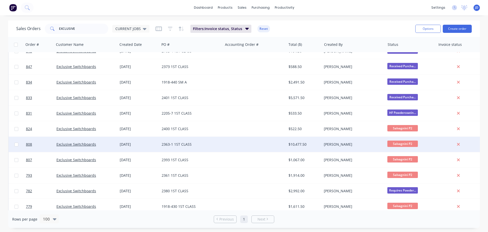
scroll to position [139, 0]
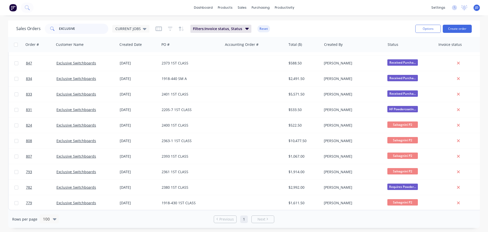
drag, startPoint x: 73, startPoint y: 26, endPoint x: 0, endPoint y: 6, distance: 75.8
click at [0, 8] on div "dashboard products sales purchasing productivity dashboard products Product Cat…" at bounding box center [244, 116] width 488 height 232
type input "ALDER"
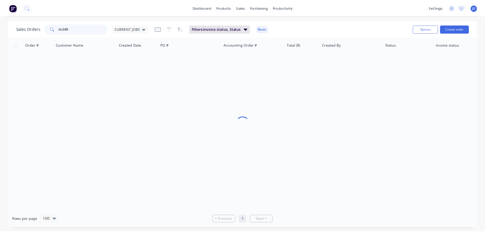
scroll to position [0, 0]
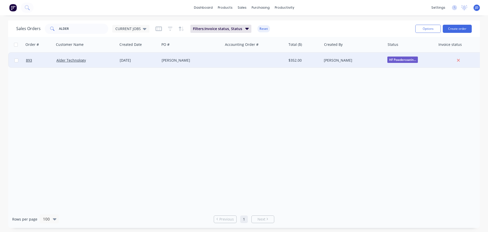
click at [178, 57] on div "[PERSON_NAME]" at bounding box center [191, 60] width 63 height 15
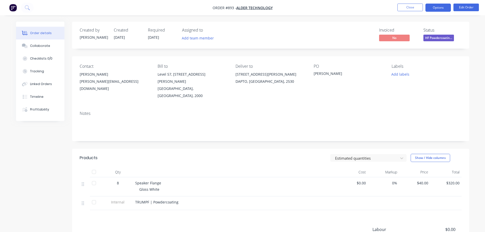
click at [446, 9] on button "Options" at bounding box center [437, 8] width 25 height 8
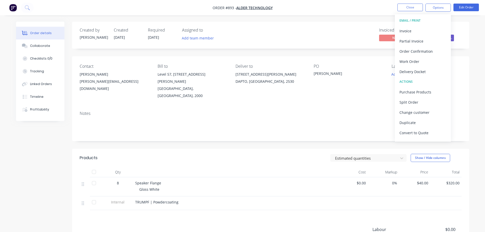
click at [431, 75] on div "Delivery Docket" at bounding box center [422, 71] width 47 height 7
click at [427, 48] on div "Without pricing" at bounding box center [422, 51] width 47 height 7
click at [407, 28] on div "Invoice" at bounding box center [422, 30] width 47 height 7
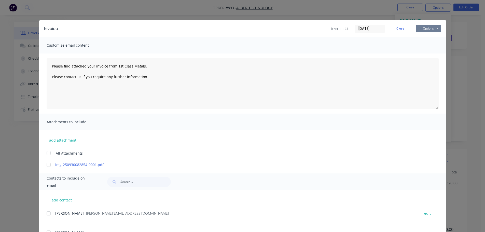
click at [426, 32] on button "Options" at bounding box center [427, 29] width 25 height 8
click at [426, 45] on button "Print" at bounding box center [431, 46] width 33 height 8
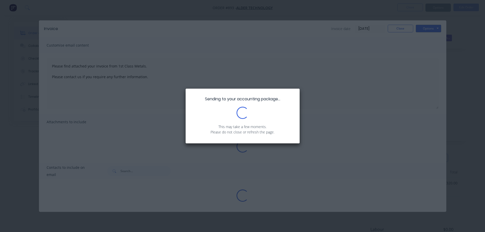
type textarea "Please find attached your invoice from 1st Class Metals. Please contact us if y…"
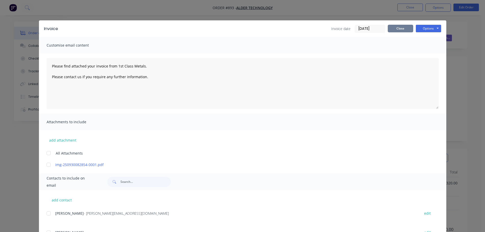
click at [399, 30] on button "Close" at bounding box center [399, 29] width 25 height 8
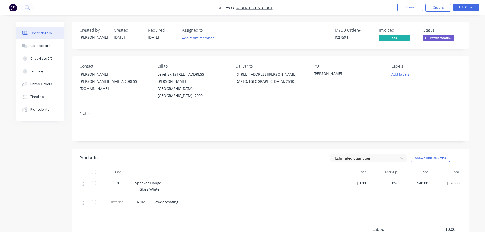
click at [432, 40] on span "HF Powdercoatin..." at bounding box center [438, 38] width 31 height 6
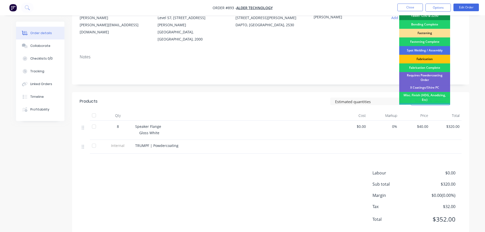
scroll to position [149, 0]
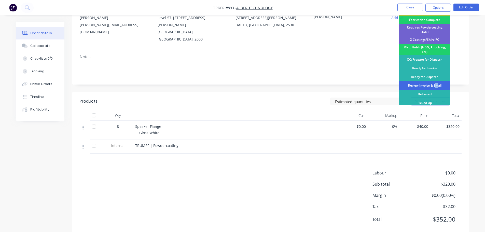
click at [436, 82] on div "Review Invoice & Email" at bounding box center [424, 85] width 51 height 9
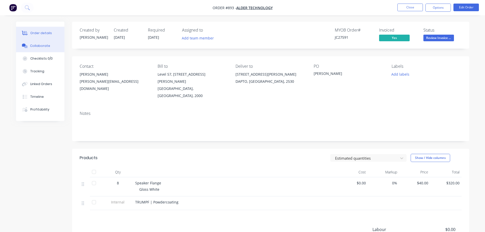
click at [30, 47] on div "Collaborate" at bounding box center [40, 45] width 20 height 5
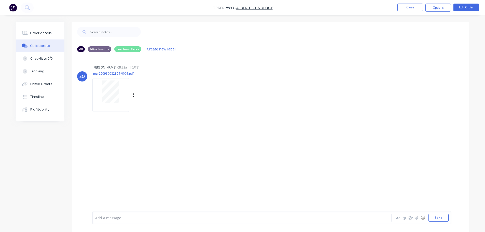
click at [122, 99] on div at bounding box center [111, 91] width 32 height 22
click at [21, 35] on button "Order details" at bounding box center [40, 33] width 48 height 13
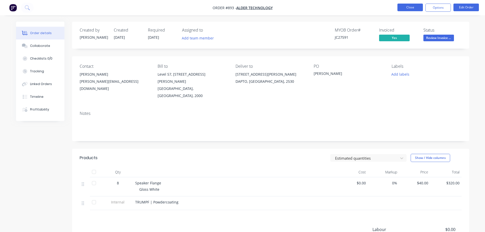
click at [406, 8] on button "Close" at bounding box center [409, 8] width 25 height 8
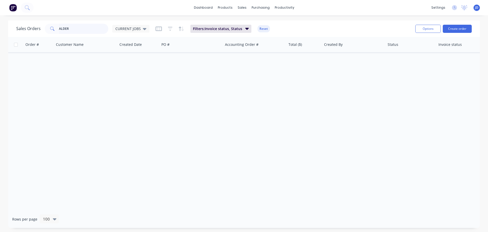
drag, startPoint x: 75, startPoint y: 33, endPoint x: 0, endPoint y: -15, distance: 89.0
click at [0, 0] on html "dashboard products sales purchasing productivity dashboard products Product Cat…" at bounding box center [244, 116] width 488 height 232
type input "CONTROL"
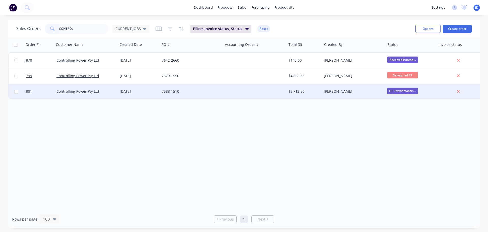
drag, startPoint x: 296, startPoint y: 95, endPoint x: 299, endPoint y: 96, distance: 3.9
click at [299, 96] on div "$3,712.50" at bounding box center [305, 91] width 36 height 15
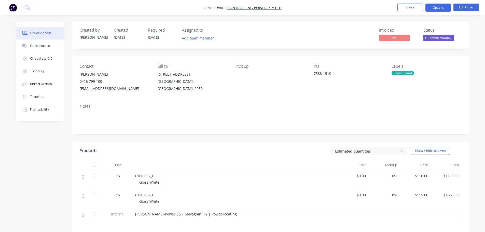
drag, startPoint x: 446, startPoint y: 7, endPoint x: 447, endPoint y: 11, distance: 4.6
click at [446, 7] on button "Options" at bounding box center [437, 8] width 25 height 8
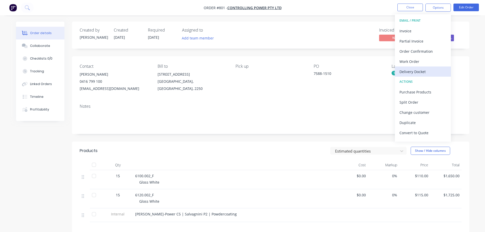
click at [437, 67] on button "Delivery Docket" at bounding box center [423, 71] width 56 height 10
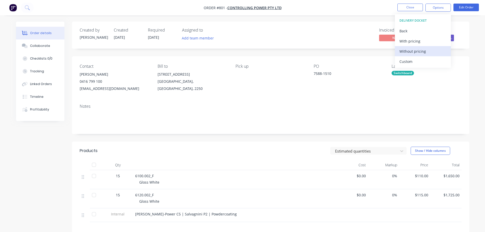
click at [421, 49] on div "Without pricing" at bounding box center [422, 51] width 47 height 7
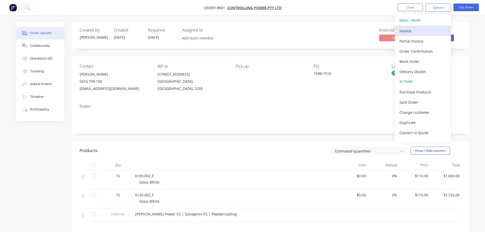
click at [419, 33] on div "Invoice" at bounding box center [422, 30] width 47 height 7
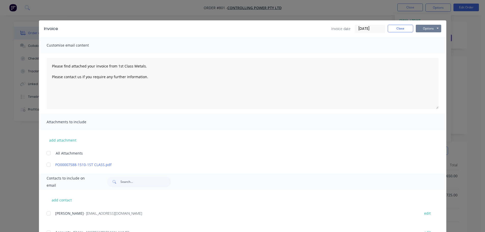
click at [430, 26] on button "Options" at bounding box center [427, 29] width 25 height 8
click at [427, 45] on button "Print" at bounding box center [431, 46] width 33 height 8
type textarea "Please find attached your invoice from 1st Class Metals. Please contact us if y…"
click at [402, 29] on button "Close" at bounding box center [399, 29] width 25 height 8
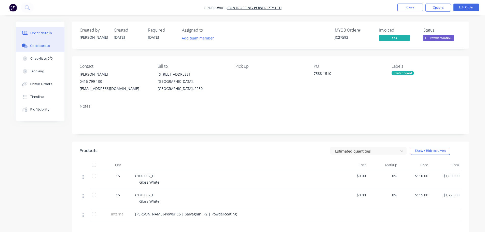
click at [37, 44] on div "Collaborate" at bounding box center [40, 45] width 20 height 5
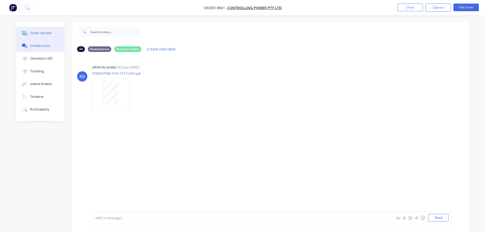
click at [50, 29] on button "Order details" at bounding box center [40, 33] width 48 height 13
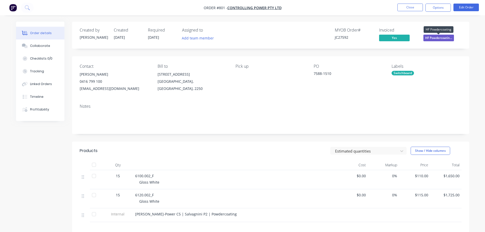
click at [444, 37] on span "HF Powdercoatin..." at bounding box center [438, 38] width 31 height 6
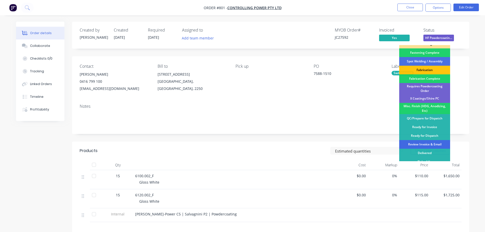
scroll to position [149, 0]
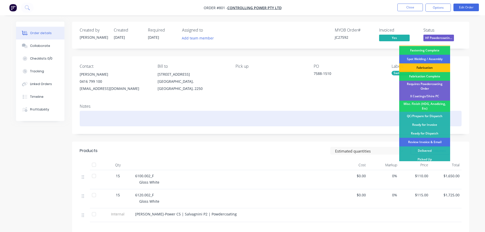
click at [432, 139] on div "Review Invoice & Email" at bounding box center [424, 142] width 51 height 9
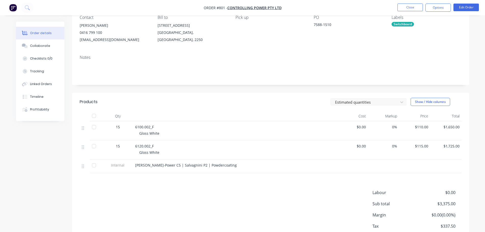
scroll to position [51, 0]
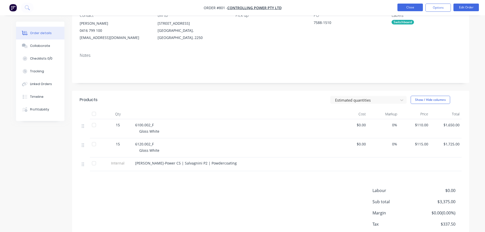
click at [411, 8] on button "Close" at bounding box center [409, 8] width 25 height 8
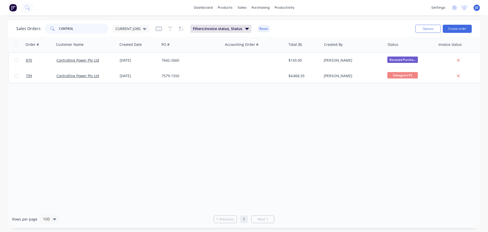
drag, startPoint x: 77, startPoint y: 29, endPoint x: 0, endPoint y: 21, distance: 77.5
click at [0, 22] on div "Sales Orders CONTROL CURRENT JOBS Filters: Invoice status, Status Reset Options…" at bounding box center [244, 123] width 488 height 207
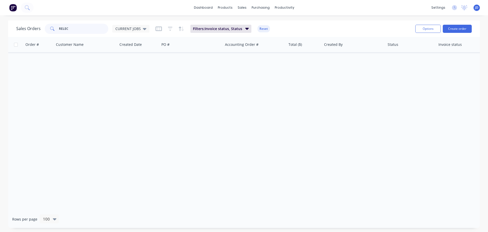
type input "RELEC"
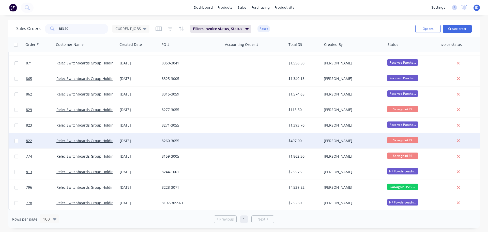
scroll to position [31, 0]
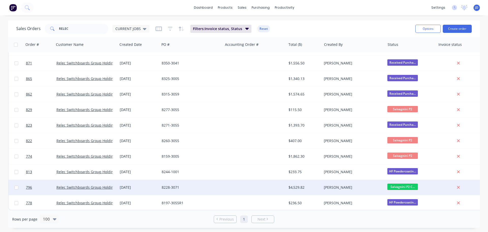
click at [410, 183] on span "Salvagnini P2 C..." at bounding box center [403, 186] width 31 height 6
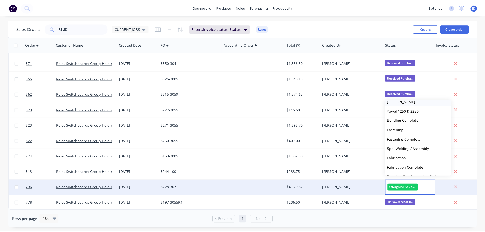
scroll to position [102, 0]
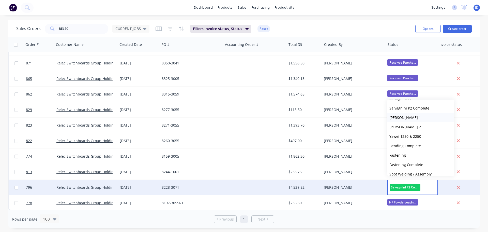
click at [416, 117] on button "[PERSON_NAME] 1" at bounding box center [421, 117] width 67 height 9
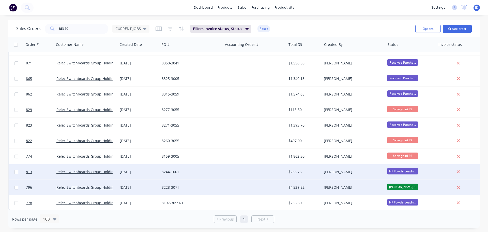
click at [323, 165] on div "[PERSON_NAME]" at bounding box center [353, 171] width 63 height 15
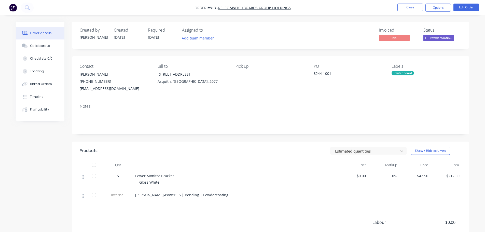
click at [429, 41] on button "HF Powdercoatin..." at bounding box center [438, 39] width 31 height 8
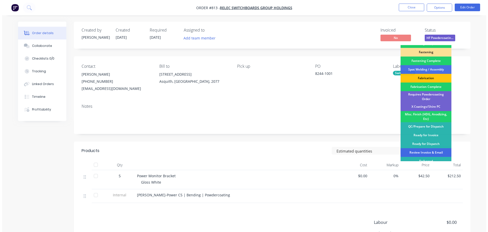
scroll to position [149, 0]
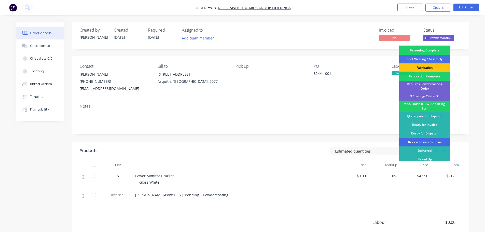
click at [433, 138] on div "Review Invoice & Email" at bounding box center [424, 142] width 51 height 9
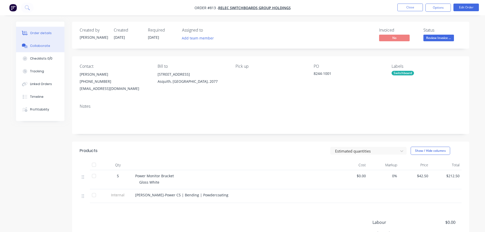
click at [46, 47] on div "Collaborate" at bounding box center [40, 45] width 20 height 5
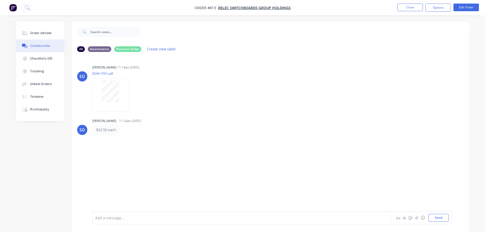
drag, startPoint x: 50, startPoint y: 35, endPoint x: 71, endPoint y: 32, distance: 21.4
click at [50, 35] on button "Order details" at bounding box center [40, 33] width 48 height 13
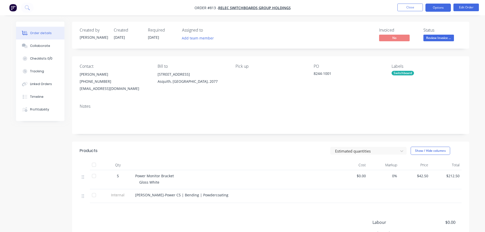
click at [443, 10] on button "Options" at bounding box center [437, 8] width 25 height 8
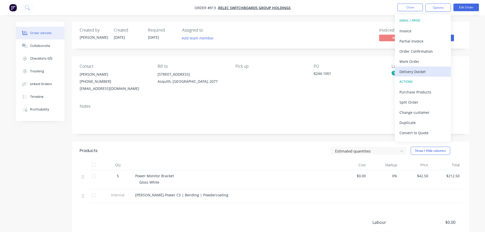
click at [427, 71] on div "Delivery Docket" at bounding box center [422, 71] width 47 height 7
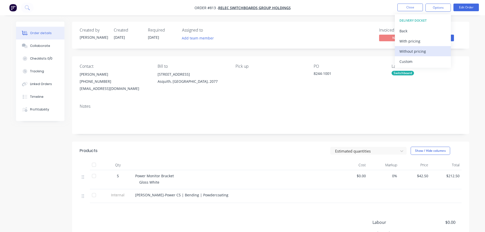
drag, startPoint x: 424, startPoint y: 50, endPoint x: 421, endPoint y: 50, distance: 2.8
click at [424, 50] on div "Without pricing" at bounding box center [422, 51] width 47 height 7
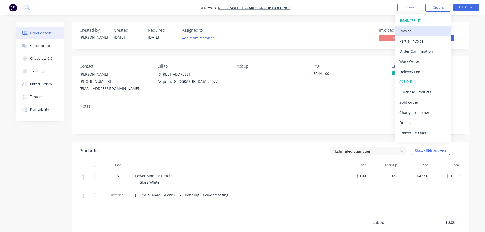
click at [408, 32] on div "Invoice" at bounding box center [422, 30] width 47 height 7
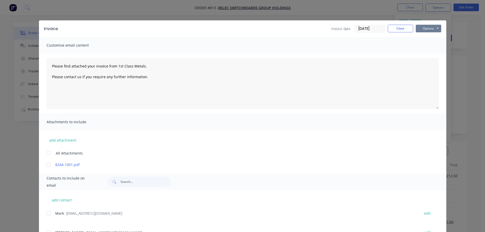
drag, startPoint x: 430, startPoint y: 27, endPoint x: 430, endPoint y: 32, distance: 4.8
click at [430, 28] on button "Options" at bounding box center [427, 29] width 25 height 8
click at [431, 48] on button "Print" at bounding box center [431, 46] width 33 height 8
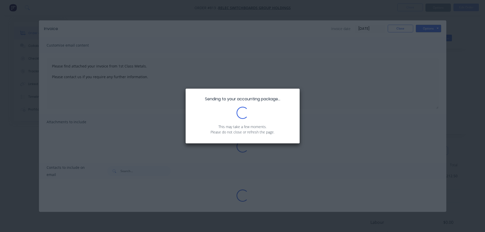
type textarea "Please find attached your invoice from 1st Class Metals. Please contact us if y…"
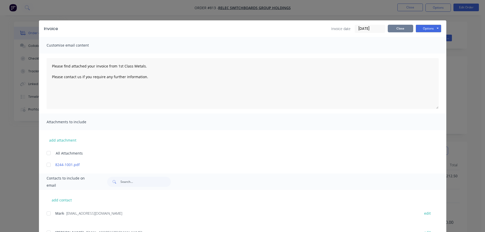
click at [406, 27] on button "Close" at bounding box center [399, 29] width 25 height 8
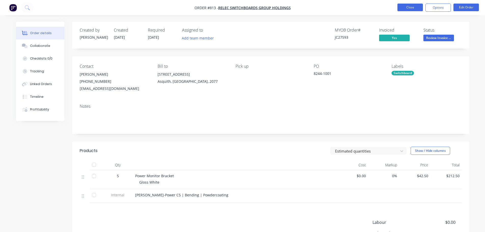
click at [404, 8] on button "Close" at bounding box center [409, 8] width 25 height 8
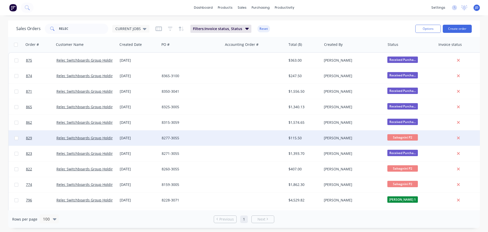
scroll to position [15, 0]
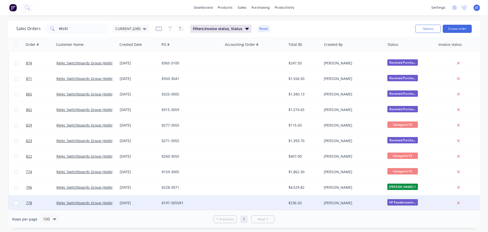
click at [219, 195] on div "8197-3055R1" at bounding box center [191, 202] width 63 height 15
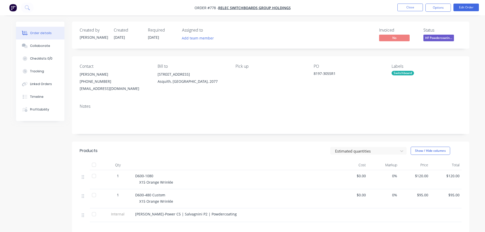
drag, startPoint x: 413, startPoint y: 11, endPoint x: 414, endPoint y: 7, distance: 4.4
click at [413, 11] on li "Close" at bounding box center [409, 8] width 25 height 8
click at [414, 7] on button "Close" at bounding box center [409, 8] width 25 height 8
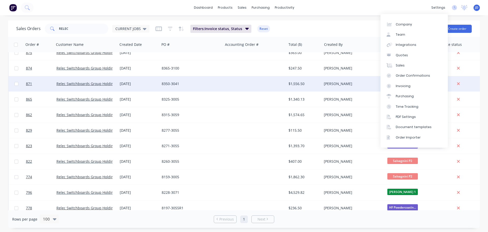
scroll to position [15, 0]
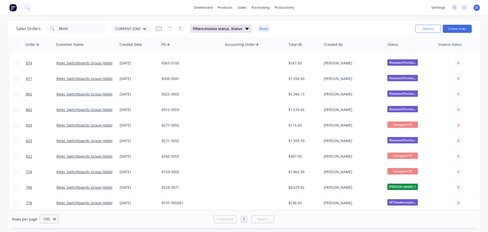
drag, startPoint x: 47, startPoint y: 226, endPoint x: 49, endPoint y: 220, distance: 6.9
click at [48, 225] on div "Rows per page 100 Previous 1 Next" at bounding box center [244, 219] width 472 height 18
click at [48, 217] on div at bounding box center [46, 219] width 9 height 6
click at [51, 175] on div "25" at bounding box center [48, 177] width 19 height 9
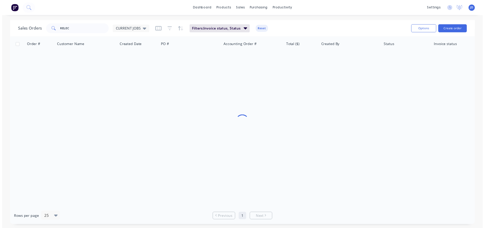
scroll to position [0, 0]
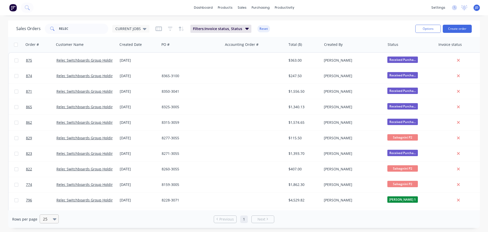
click at [56, 223] on div "25" at bounding box center [49, 218] width 20 height 9
click at [50, 217] on div at bounding box center [46, 219] width 9 height 6
click at [49, 167] on div "10" at bounding box center [48, 168] width 19 height 9
click at [251, 219] on link "2" at bounding box center [249, 219] width 8 height 8
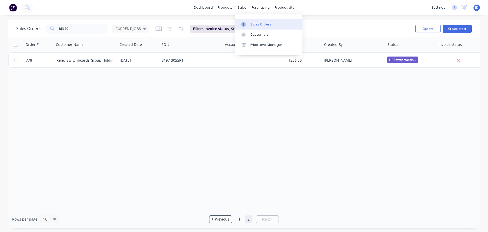
click at [247, 21] on link "Sales Orders" at bounding box center [268, 24] width 67 height 10
drag, startPoint x: 65, startPoint y: 28, endPoint x: 60, endPoint y: 28, distance: 5.4
click at [64, 28] on input "RELEC" at bounding box center [84, 29] width 50 height 10
drag, startPoint x: 27, startPoint y: 22, endPoint x: 18, endPoint y: 12, distance: 13.1
click at [25, 21] on div "Sales Orders RELEC CURRENT JOBS Filters: Invoice status, Status Reset Options C…" at bounding box center [244, 28] width 472 height 17
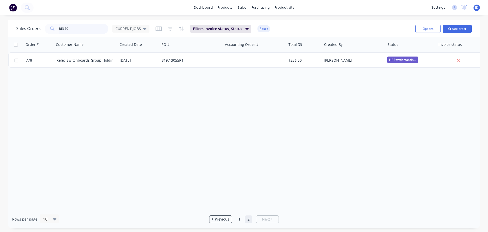
drag, startPoint x: 99, startPoint y: 30, endPoint x: 0, endPoint y: 1, distance: 103.5
click at [0, 3] on div "dashboard products sales purchasing productivity dashboard products Product Cat…" at bounding box center [244, 116] width 488 height 232
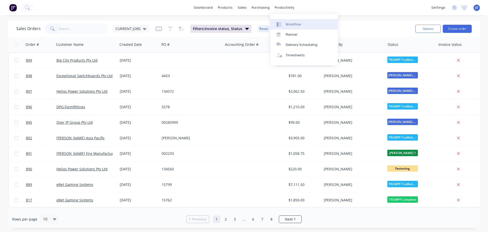
click at [290, 26] on div "Workflow" at bounding box center [293, 24] width 15 height 5
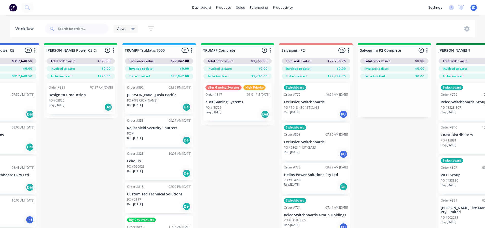
drag, startPoint x: 317, startPoint y: 181, endPoint x: 425, endPoint y: 181, distance: 107.9
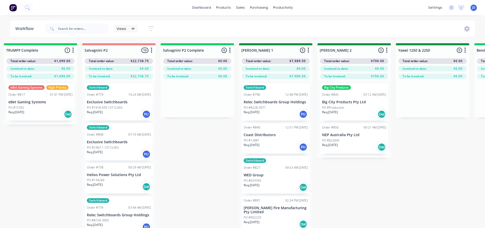
drag, startPoint x: 350, startPoint y: 201, endPoint x: 318, endPoint y: 194, distance: 32.4
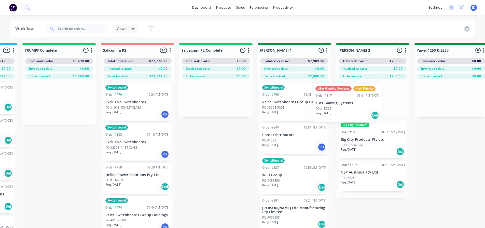
drag, startPoint x: 33, startPoint y: 109, endPoint x: 353, endPoint y: 106, distance: 320.3
click at [353, 106] on div "On Hold 1 Status colour #FF4949 hex #FF4949 Save Cancel Notifications Email SMS…" at bounding box center [465, 144] width 2324 height 203
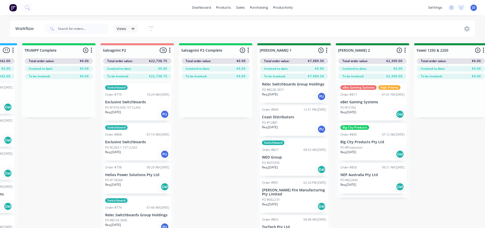
scroll to position [17, 0]
drag, startPoint x: 297, startPoint y: 121, endPoint x: 374, endPoint y: 104, distance: 78.7
click at [372, 104] on div "On Hold 1 Status colour #FF4949 hex #FF4949 Save Cancel Notifications Email SMS…" at bounding box center [464, 144] width 2324 height 203
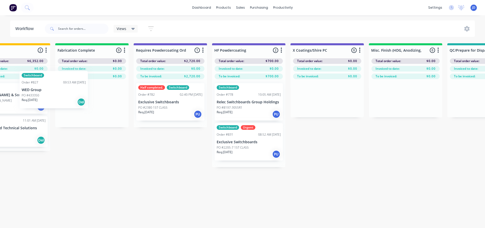
scroll to position [0, 1518]
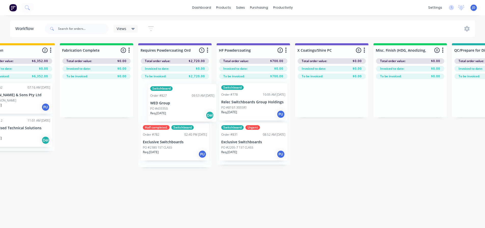
drag, startPoint x: 295, startPoint y: 152, endPoint x: 183, endPoint y: 111, distance: 119.8
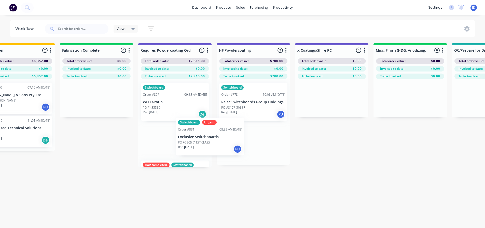
drag, startPoint x: 257, startPoint y: 153, endPoint x: 181, endPoint y: 152, distance: 75.6
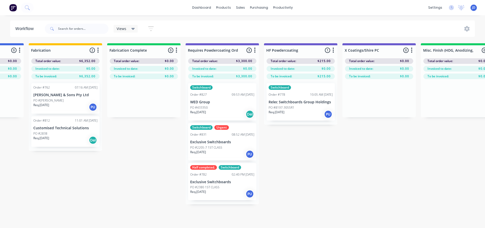
drag, startPoint x: 258, startPoint y: 193, endPoint x: 220, endPoint y: 195, distance: 38.0
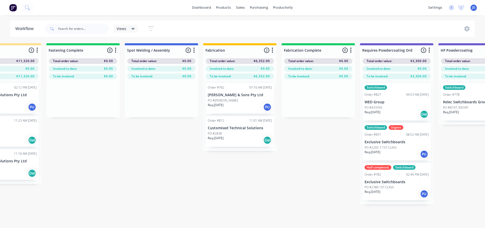
drag, startPoint x: 147, startPoint y: 170, endPoint x: 129, endPoint y: 165, distance: 18.6
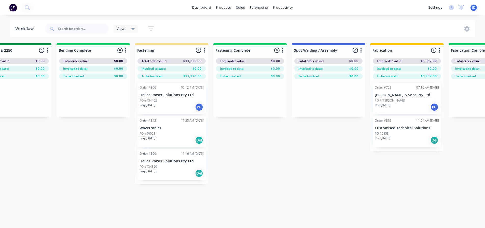
drag, startPoint x: 276, startPoint y: 184, endPoint x: 221, endPoint y: 176, distance: 55.4
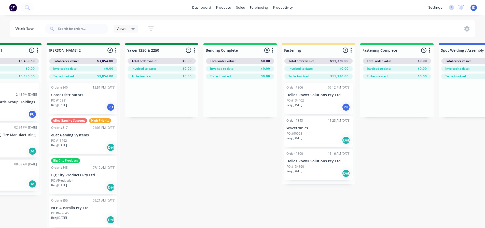
scroll to position [0, 890]
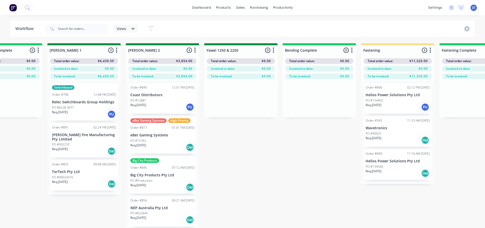
drag, startPoint x: 289, startPoint y: 206, endPoint x: 244, endPoint y: 182, distance: 51.1
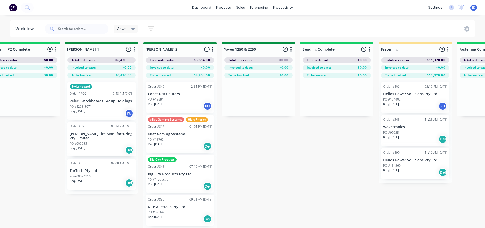
drag, startPoint x: 310, startPoint y: 167, endPoint x: 297, endPoint y: 168, distance: 13.2
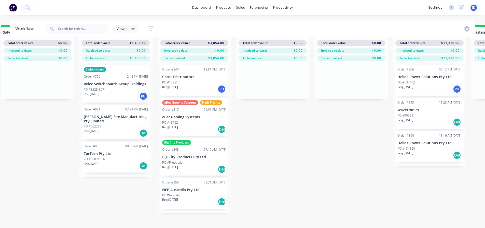
drag, startPoint x: 336, startPoint y: 191, endPoint x: 287, endPoint y: 186, distance: 49.1
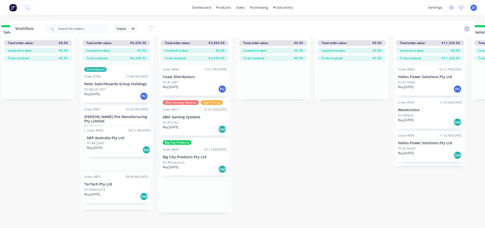
scroll to position [22, 868]
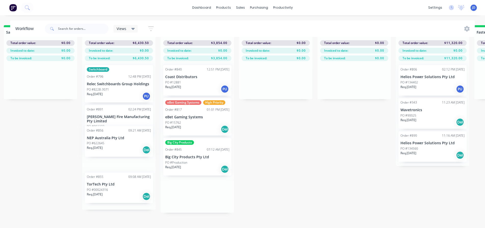
drag, startPoint x: 180, startPoint y: 197, endPoint x: 99, endPoint y: 157, distance: 89.8
click at [99, 159] on div "On Hold 1 Status colour #FF4949 hex #FF4949 Save Cancel Notifications Email SMS…" at bounding box center [289, 126] width 2324 height 203
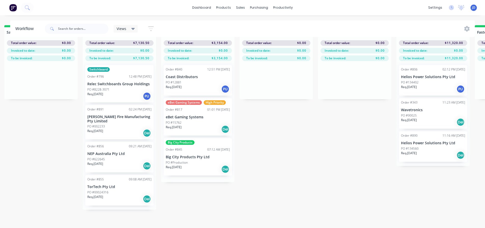
click at [113, 157] on div "PO #622645" at bounding box center [119, 159] width 64 height 5
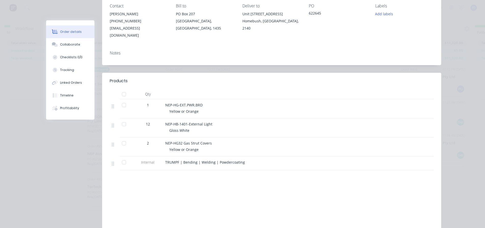
scroll to position [76, 0]
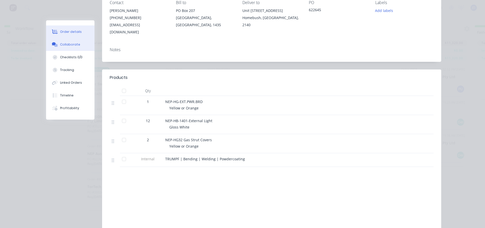
click at [69, 39] on button "Collaborate" at bounding box center [70, 44] width 48 height 13
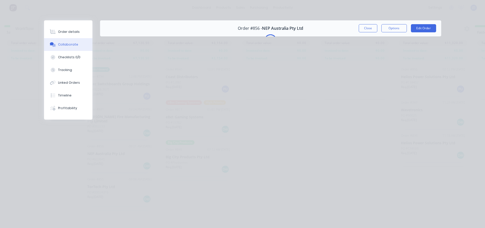
scroll to position [0, 0]
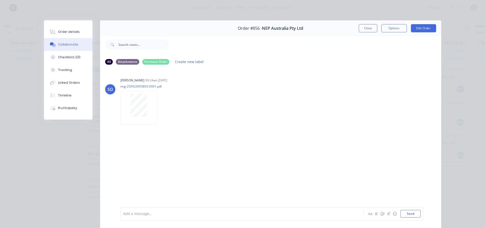
drag, startPoint x: 362, startPoint y: 30, endPoint x: 318, endPoint y: 53, distance: 49.4
click at [362, 31] on button "Close" at bounding box center [367, 28] width 19 height 8
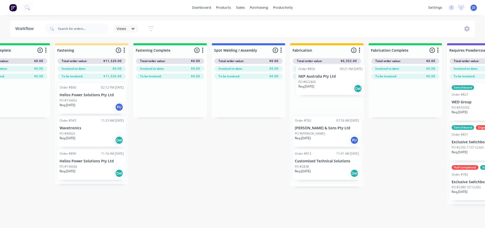
scroll to position [0, 1217]
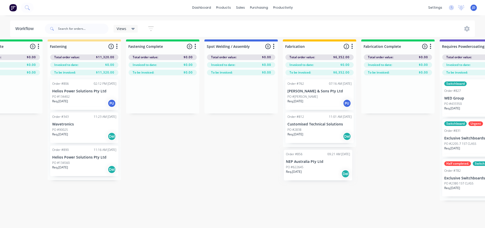
drag, startPoint x: 112, startPoint y: 160, endPoint x: 311, endPoint y: 166, distance: 198.2
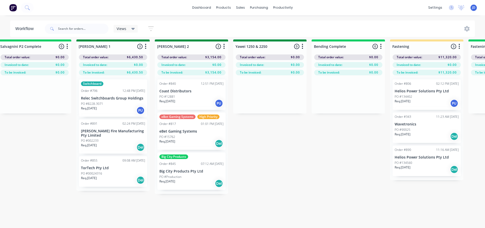
drag, startPoint x: 234, startPoint y: 187, endPoint x: 201, endPoint y: 184, distance: 33.0
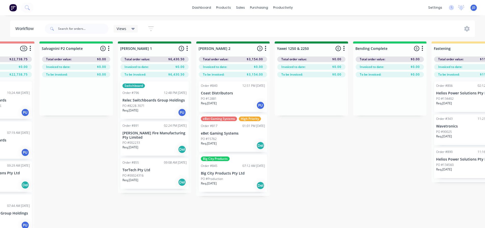
scroll to position [0, 731]
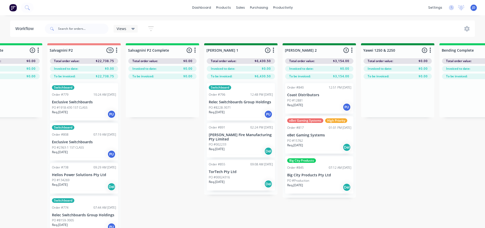
drag, startPoint x: 375, startPoint y: 116, endPoint x: 329, endPoint y: 95, distance: 50.2
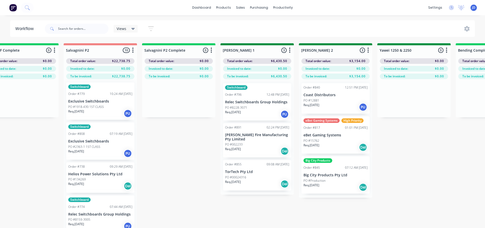
scroll to position [0, 0]
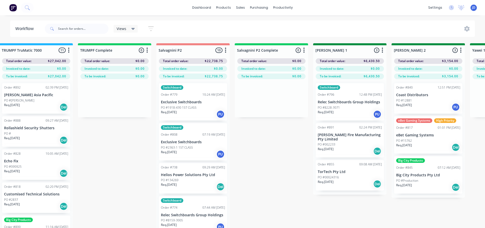
drag, startPoint x: 181, startPoint y: 217, endPoint x: 144, endPoint y: 136, distance: 88.2
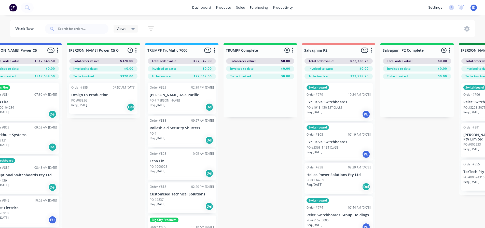
scroll to position [0, 0]
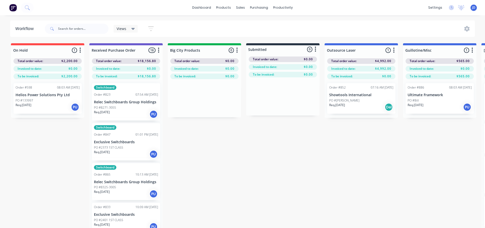
drag, startPoint x: 356, startPoint y: 214, endPoint x: 276, endPoint y: 185, distance: 85.1
drag, startPoint x: 195, startPoint y: 141, endPoint x: 197, endPoint y: 109, distance: 32.4
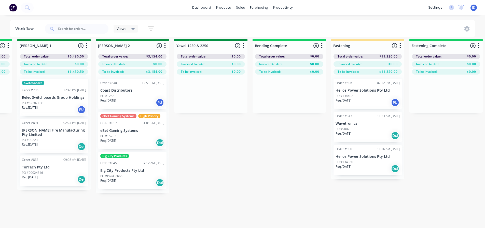
drag, startPoint x: 323, startPoint y: 172, endPoint x: 331, endPoint y: 172, distance: 8.1
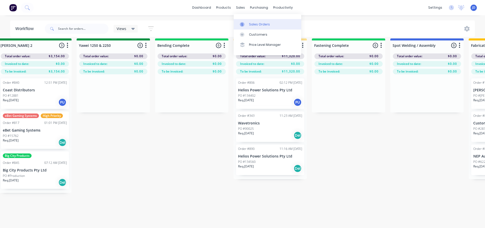
click at [247, 25] on link "Sales Orders" at bounding box center [267, 24] width 67 height 10
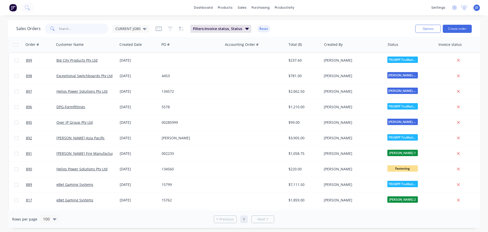
drag, startPoint x: 74, startPoint y: 31, endPoint x: 73, endPoint y: 21, distance: 9.7
click at [74, 31] on input "text" at bounding box center [84, 29] width 50 height 10
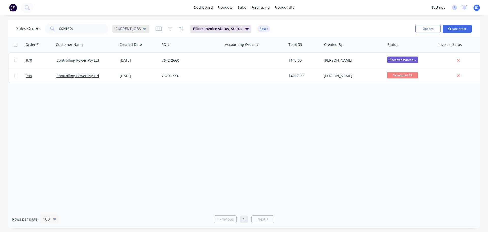
click at [138, 31] on span "CURRENT JOBS" at bounding box center [127, 28] width 25 height 5
click at [132, 95] on button "September" at bounding box center [143, 93] width 58 height 6
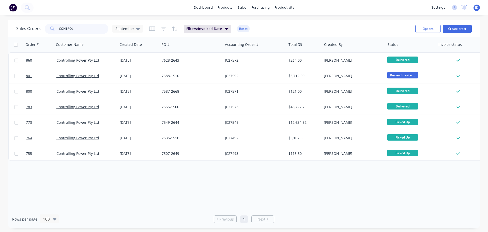
drag, startPoint x: 90, startPoint y: 27, endPoint x: 0, endPoint y: 3, distance: 93.1
click at [4, 22] on div "Sales Orders CONTROL September Filters: Invoiced Date Reset Options Create orde…" at bounding box center [244, 123] width 488 height 207
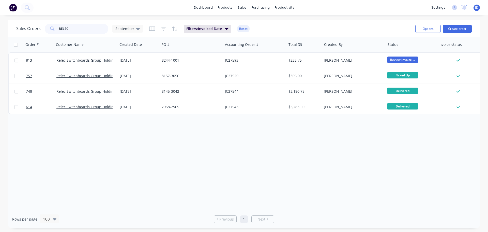
drag, startPoint x: 89, startPoint y: 28, endPoint x: 3, endPoint y: 5, distance: 88.9
click at [4, 17] on div "dashboard products sales purchasing productivity dashboard products Product Cat…" at bounding box center [244, 116] width 488 height 232
type input "design"
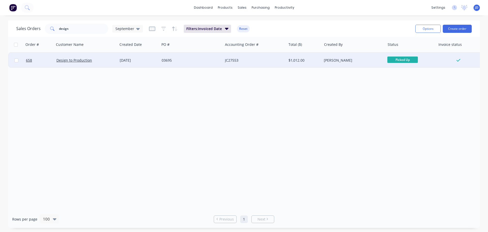
click at [228, 57] on div "JC27553" at bounding box center [254, 60] width 63 height 15
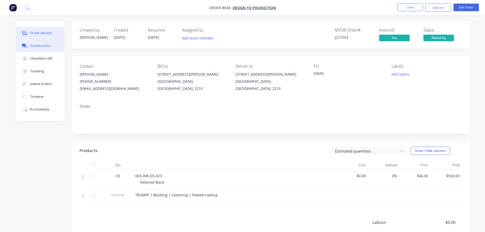
click at [49, 45] on button "Collaborate" at bounding box center [40, 45] width 48 height 13
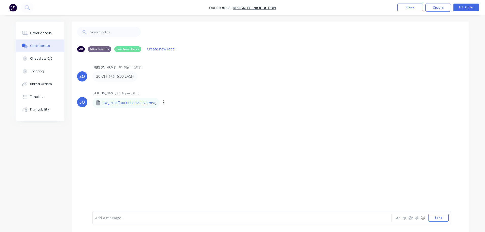
drag, startPoint x: 131, startPoint y: 100, endPoint x: 178, endPoint y: 105, distance: 47.3
click at [134, 100] on div "FW_ 20 off 003-008-DS-023.msg" at bounding box center [154, 99] width 124 height 5
click at [160, 104] on div "FW_ 20 off 003-008-DS-023.msg Labels Download Delete" at bounding box center [154, 102] width 124 height 11
click at [164, 103] on icon "button" at bounding box center [164, 103] width 2 height 6
click at [181, 112] on button "Download" at bounding box center [196, 115] width 57 height 11
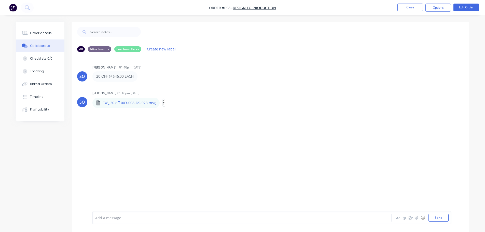
click at [164, 100] on button "button" at bounding box center [164, 102] width 2 height 7
click at [171, 112] on button "Download" at bounding box center [196, 115] width 57 height 11
click at [45, 33] on div "Order details" at bounding box center [41, 33] width 22 height 5
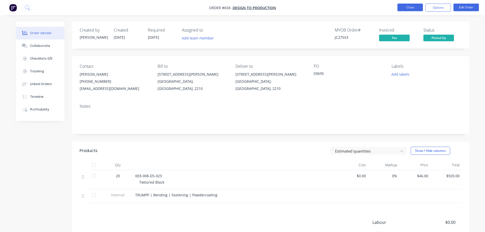
click at [416, 8] on button "Close" at bounding box center [409, 8] width 25 height 8
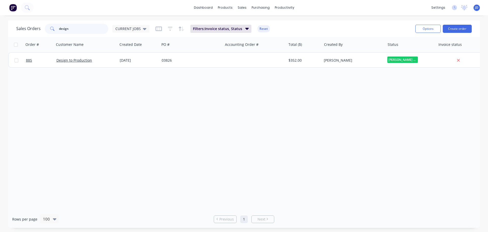
drag, startPoint x: 13, startPoint y: 28, endPoint x: 2, endPoint y: 20, distance: 13.6
click at [0, 28] on div "Sales Orders design CURRENT JOBS Filters: Invoice status, Status Reset Options …" at bounding box center [244, 123] width 488 height 207
type input "n"
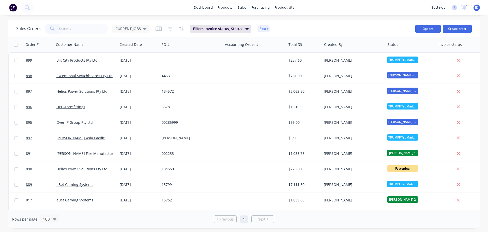
click at [424, 28] on button "Options" at bounding box center [428, 29] width 25 height 8
click at [404, 62] on div "Export" at bounding box center [413, 61] width 47 height 7
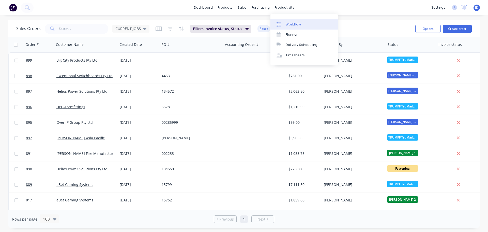
click at [289, 24] on div "Workflow" at bounding box center [293, 24] width 15 height 5
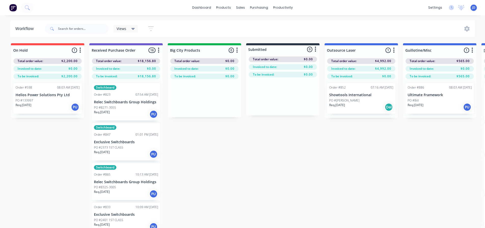
drag, startPoint x: 261, startPoint y: 168, endPoint x: 266, endPoint y: 168, distance: 5.1
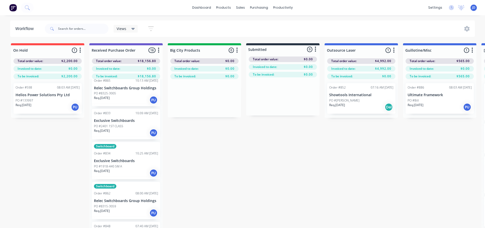
scroll to position [102, 0]
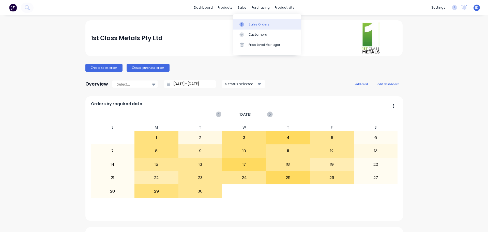
click at [245, 23] on div at bounding box center [244, 24] width 8 height 5
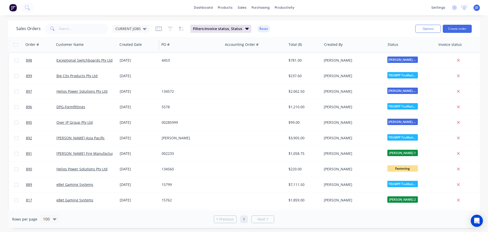
drag, startPoint x: 135, startPoint y: 28, endPoint x: 135, endPoint y: 37, distance: 8.9
click at [135, 29] on span "CURRENT JOBS" at bounding box center [127, 28] width 25 height 5
click at [136, 93] on button "September" at bounding box center [143, 93] width 58 height 6
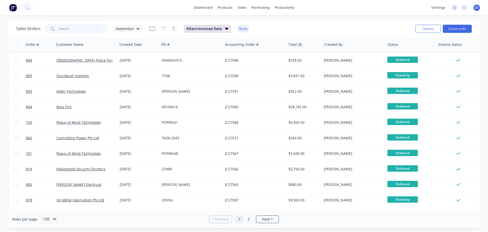
drag, startPoint x: 67, startPoint y: 28, endPoint x: 78, endPoint y: 24, distance: 11.5
click at [72, 29] on input "text" at bounding box center [84, 29] width 50 height 10
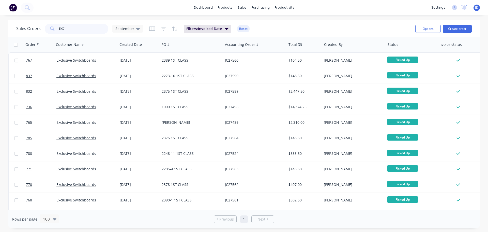
click at [87, 29] on input "EXC" at bounding box center [84, 29] width 50 height 10
click at [134, 27] on div "September" at bounding box center [127, 28] width 24 height 5
drag, startPoint x: 80, startPoint y: 27, endPoint x: 0, endPoint y: 0, distance: 84.3
click at [0, 13] on div "dashboard products sales purchasing productivity dashboard products Product Cat…" at bounding box center [244, 116] width 488 height 232
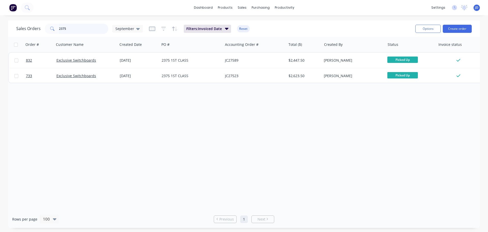
click at [81, 31] on input "2375" at bounding box center [84, 29] width 50 height 10
drag, startPoint x: 27, startPoint y: 26, endPoint x: 0, endPoint y: 0, distance: 37.1
click at [0, 3] on div "dashboard products sales purchasing productivity dashboard products Product Cat…" at bounding box center [244, 116] width 488 height 232
click at [76, 27] on input "ALD" at bounding box center [84, 29] width 50 height 10
type input "A"
